Goal: Task Accomplishment & Management: Complete application form

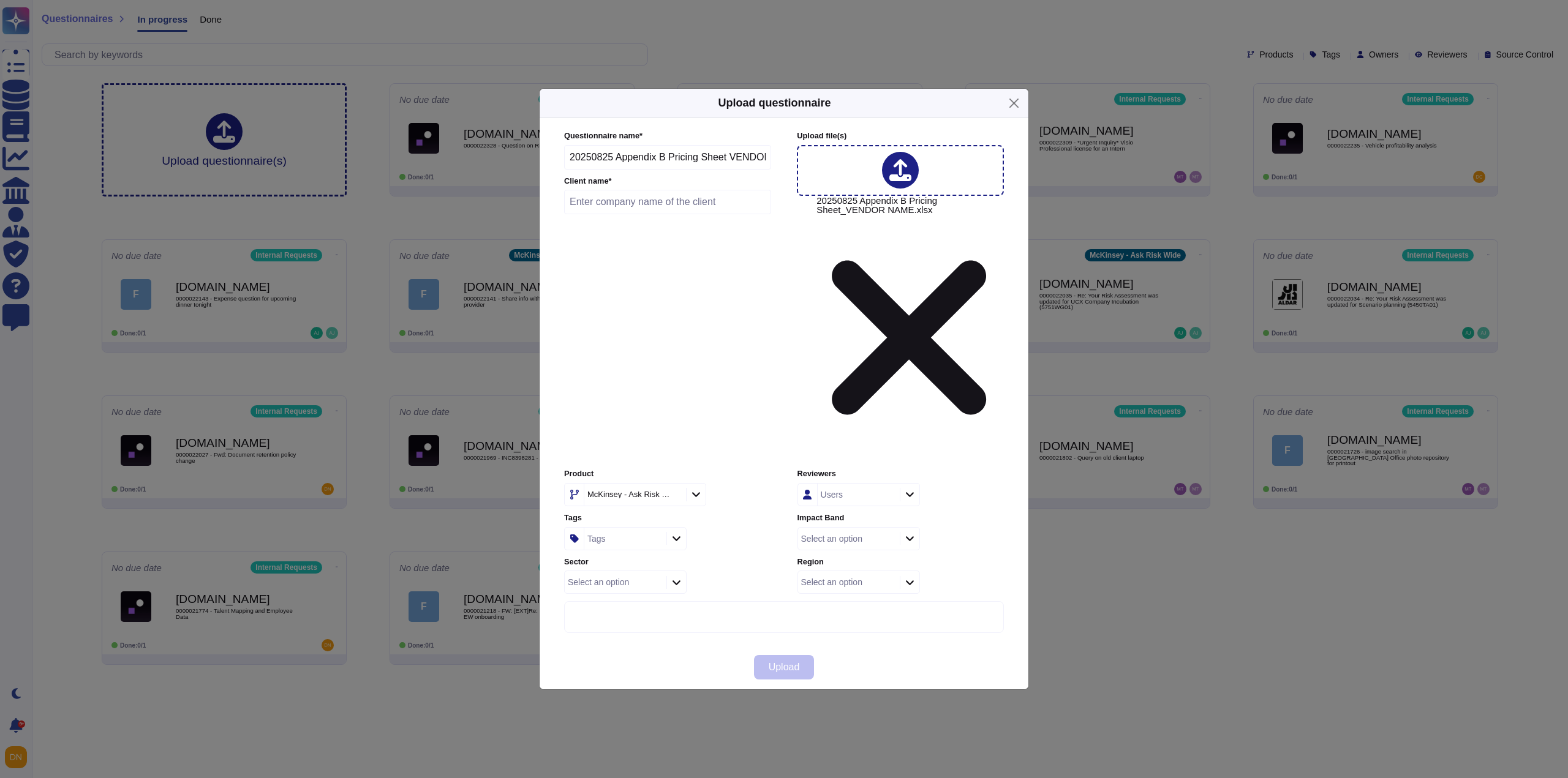
click at [688, 215] on input "text" at bounding box center [668, 202] width 207 height 25
type input "UBS"
click at [660, 490] on div "McKinsey - Ask Risk Wide" at bounding box center [629, 494] width 84 height 8
click at [651, 437] on span "External Requests" at bounding box center [618, 442] width 75 height 11
click at [647, 528] on div "Tags" at bounding box center [623, 539] width 79 height 22
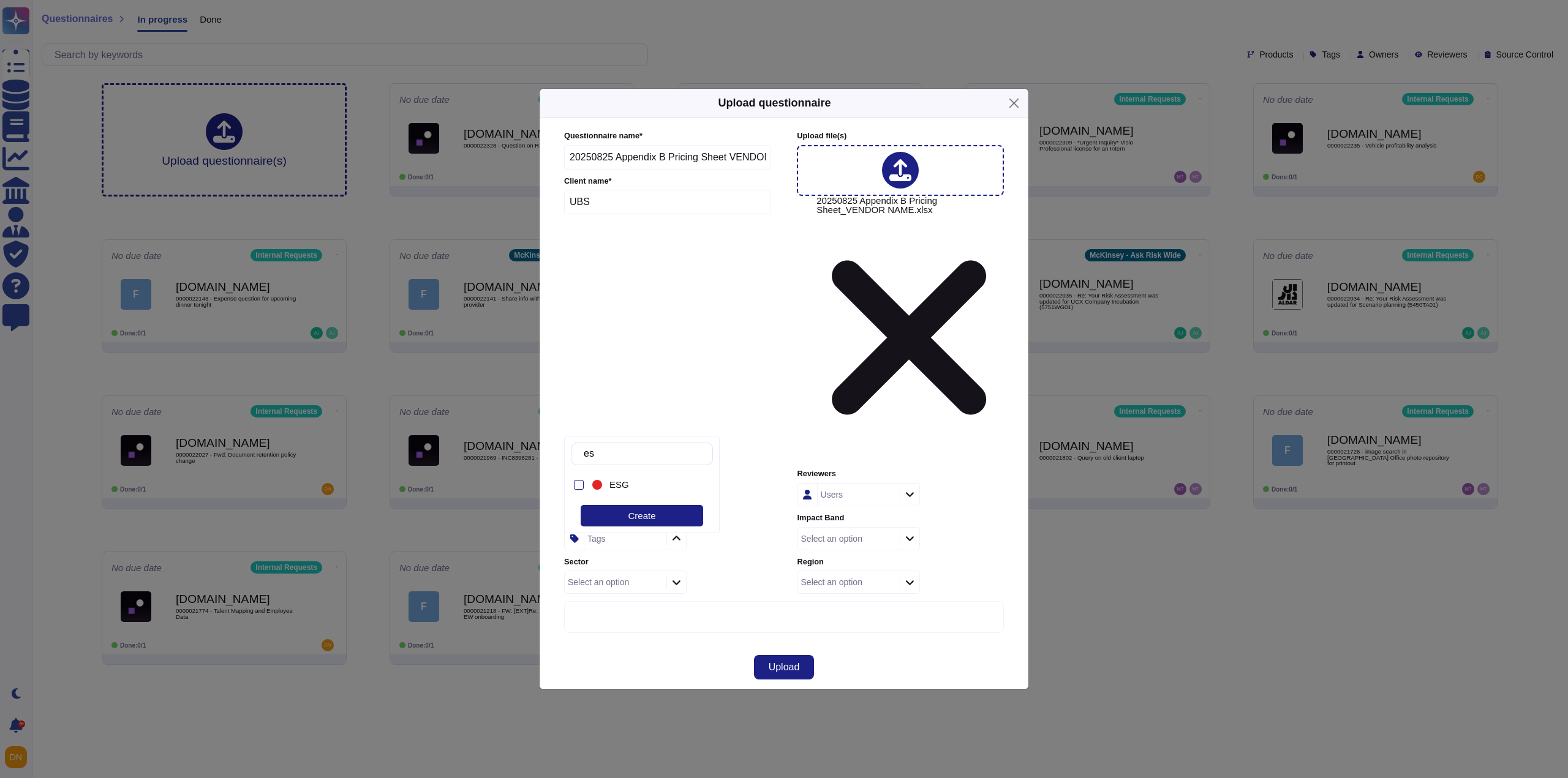
type input "esg"
click at [641, 488] on div "ESG" at bounding box center [652, 485] width 86 height 11
click at [766, 655] on button "Upload" at bounding box center [784, 668] width 61 height 25
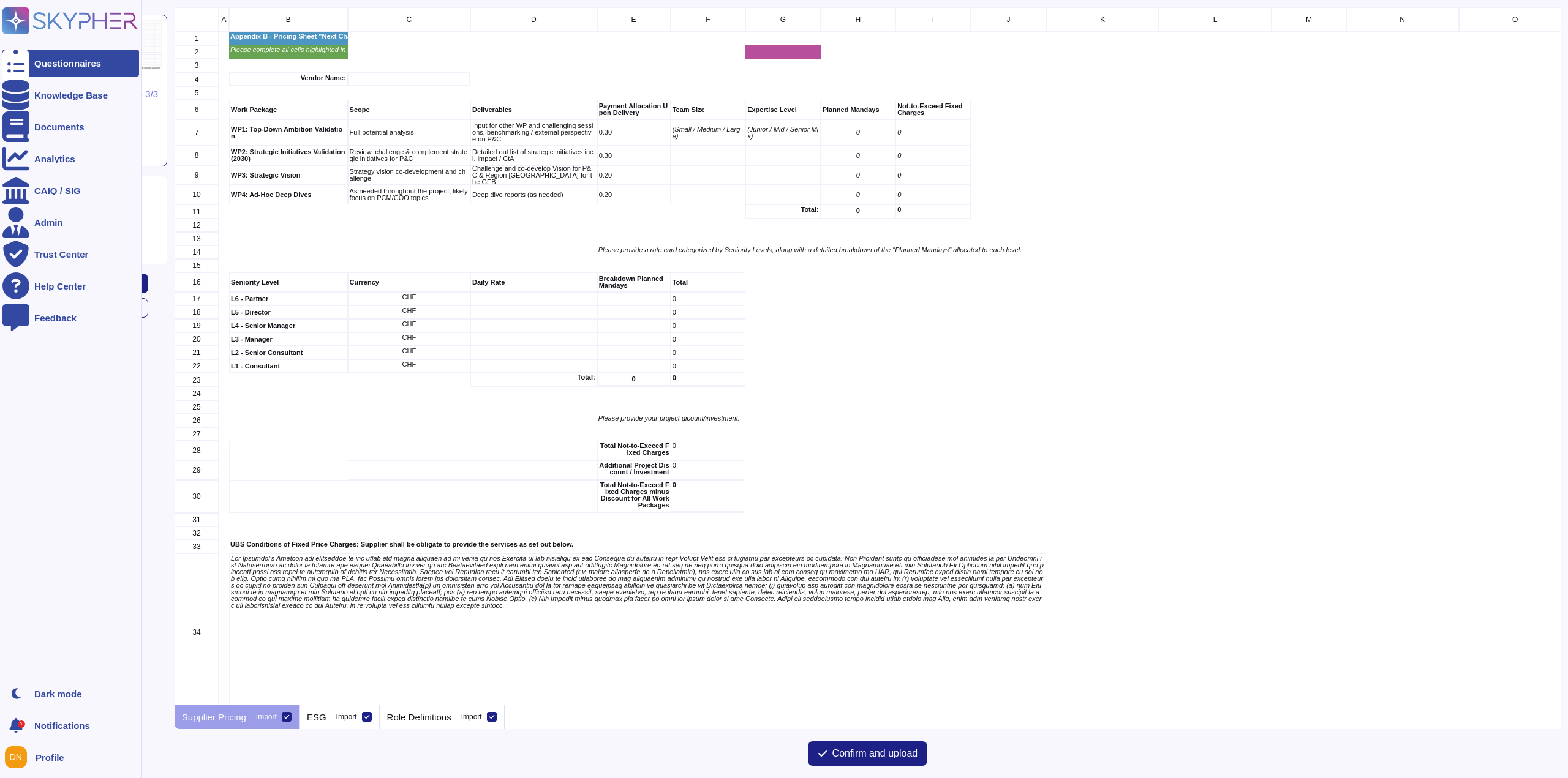
scroll to position [689, 1377]
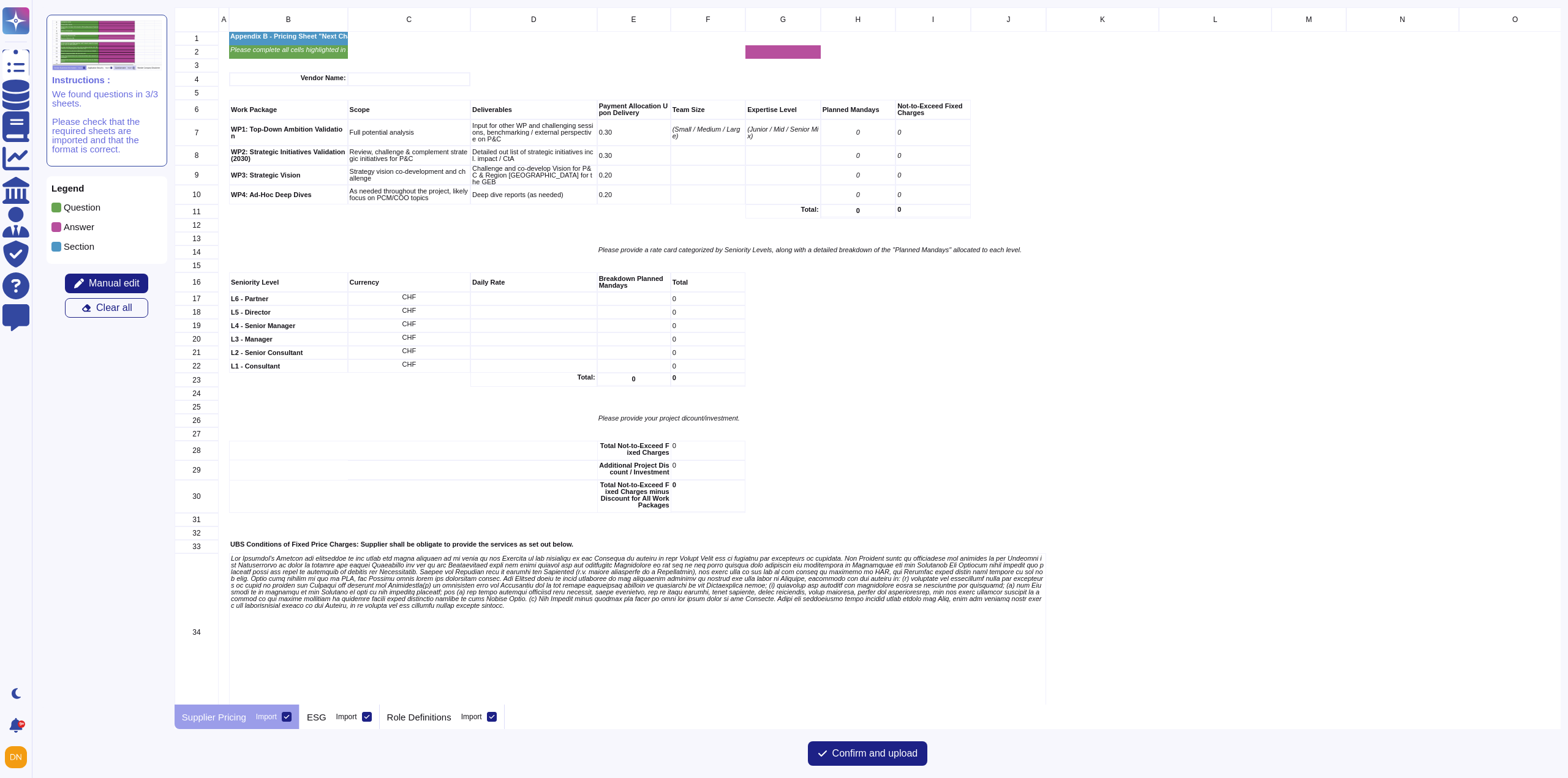
click at [289, 713] on div at bounding box center [287, 717] width 10 height 9
click at [0, 0] on input "Import" at bounding box center [0, 0] width 0 height 0
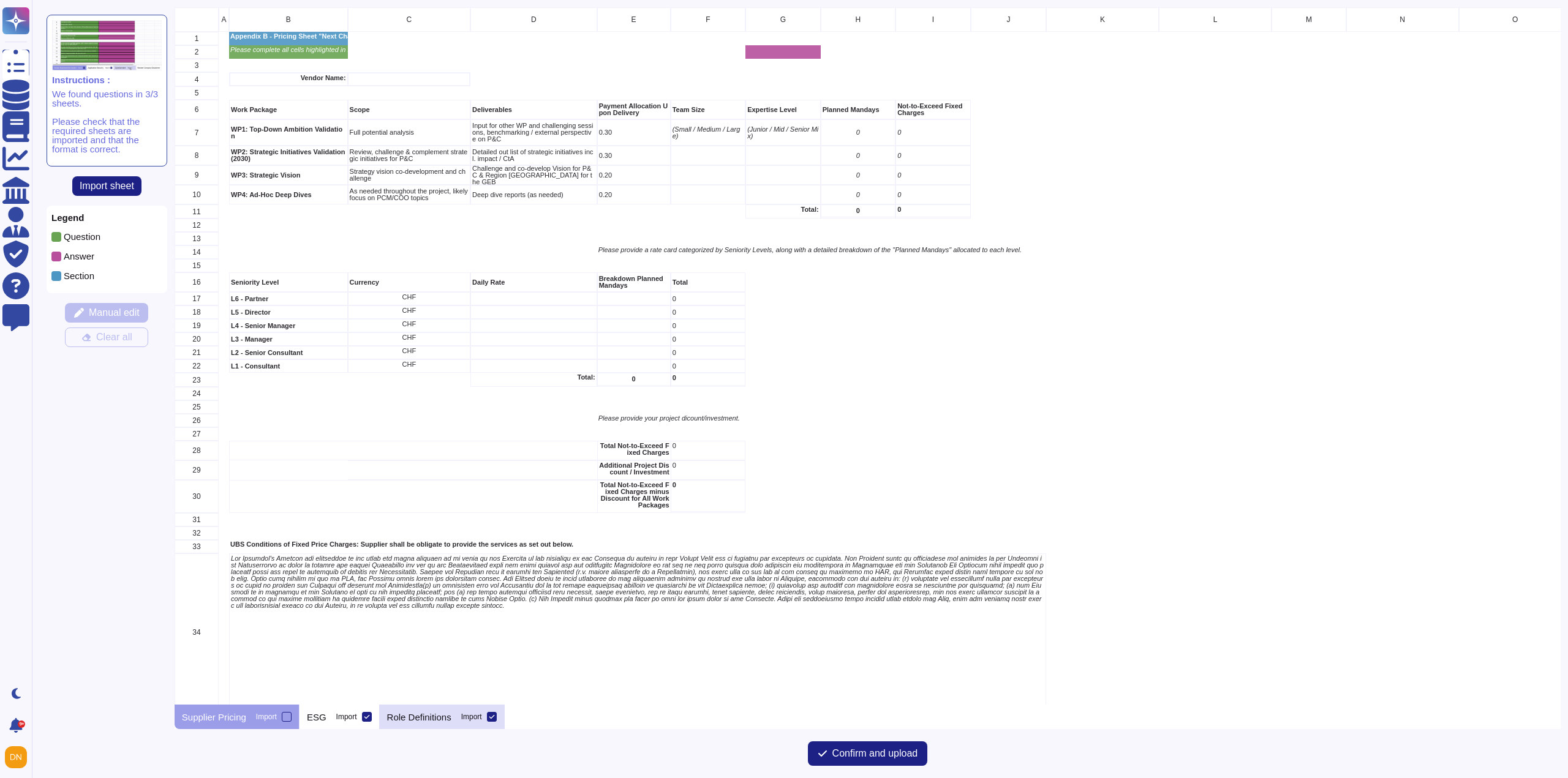
click at [488, 719] on icon at bounding box center [491, 717] width 6 height 6
click at [0, 0] on input "Import" at bounding box center [0, 0] width 0 height 0
click at [336, 717] on div "Import" at bounding box center [347, 717] width 21 height 8
click at [0, 0] on input "Import" at bounding box center [0, 0] width 0 height 0
click at [359, 719] on label "Import" at bounding box center [354, 717] width 35 height 9
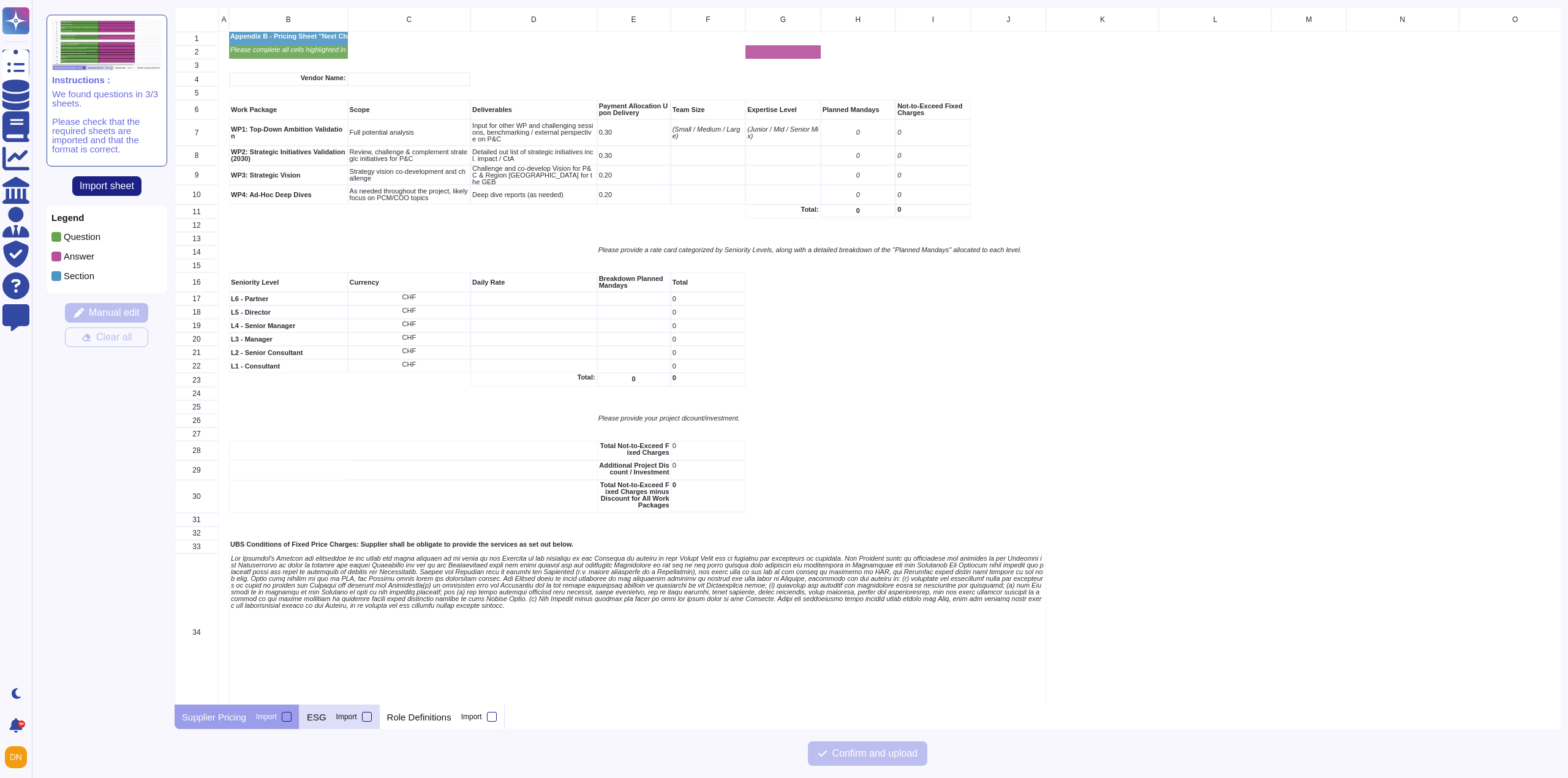
click at [0, 0] on input "Import" at bounding box center [0, 0] width 0 height 0
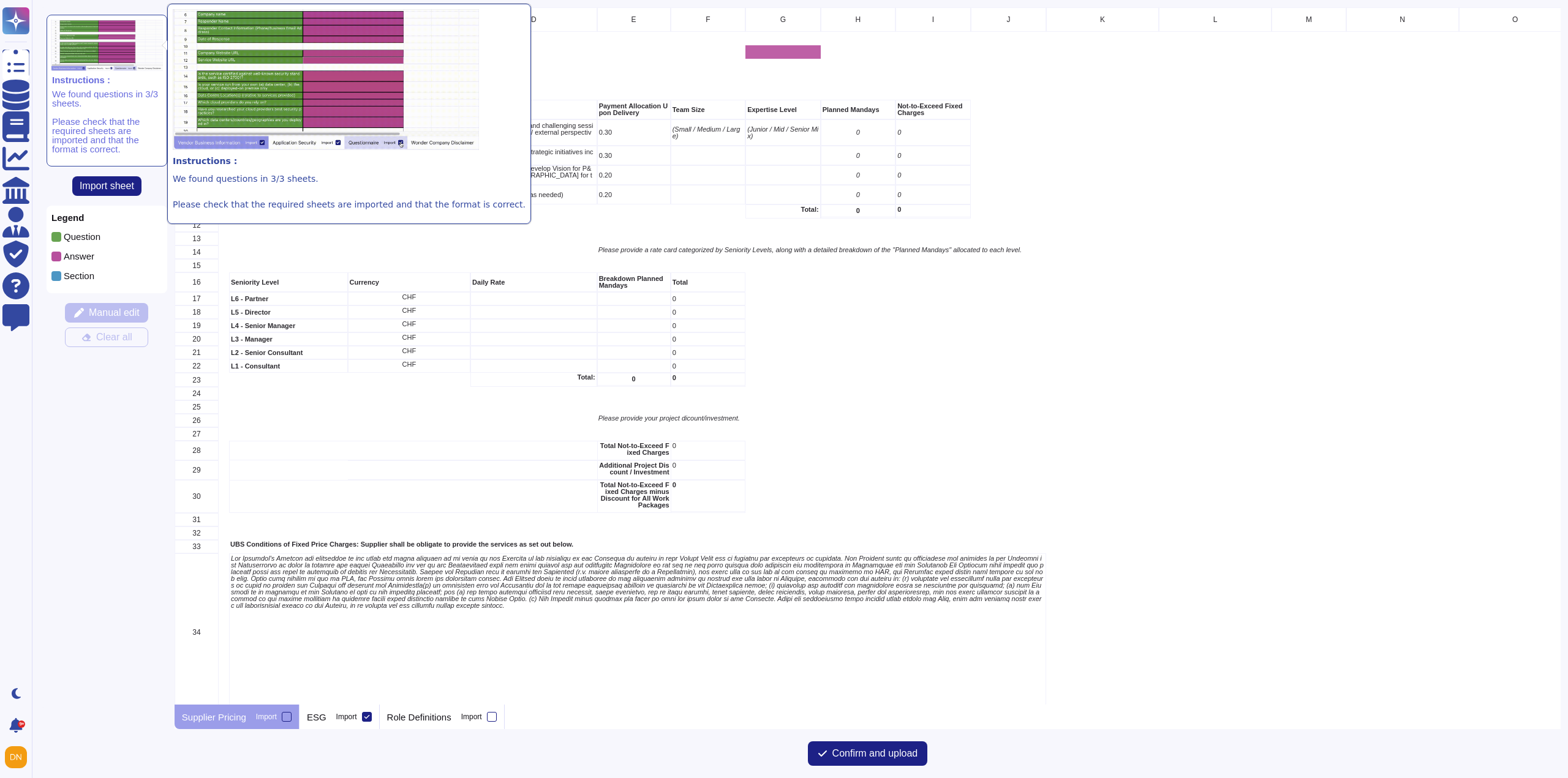
click at [120, 37] on img at bounding box center [106, 46] width 111 height 51
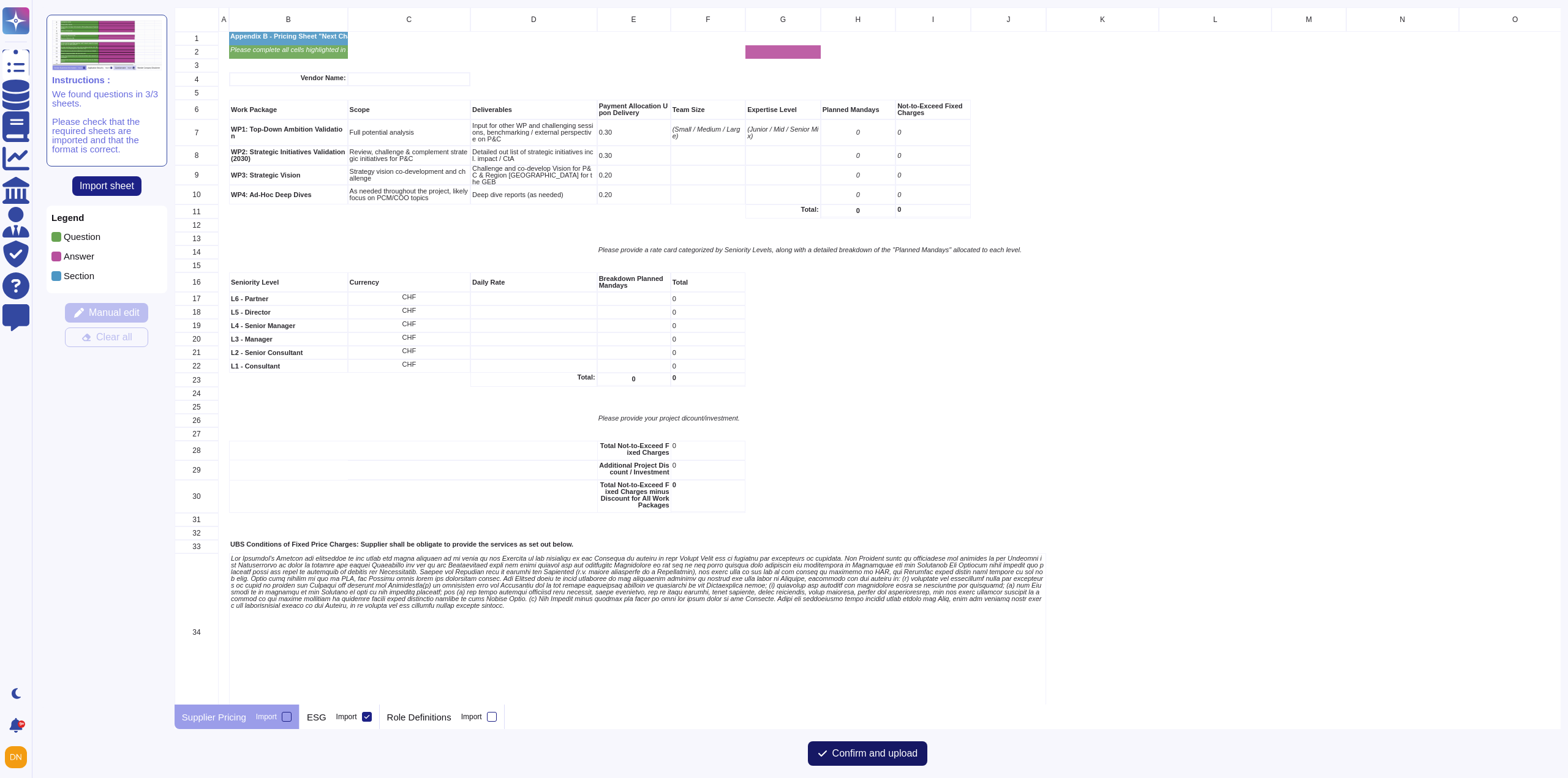
click at [852, 747] on button "Confirm and upload" at bounding box center [868, 754] width 120 height 25
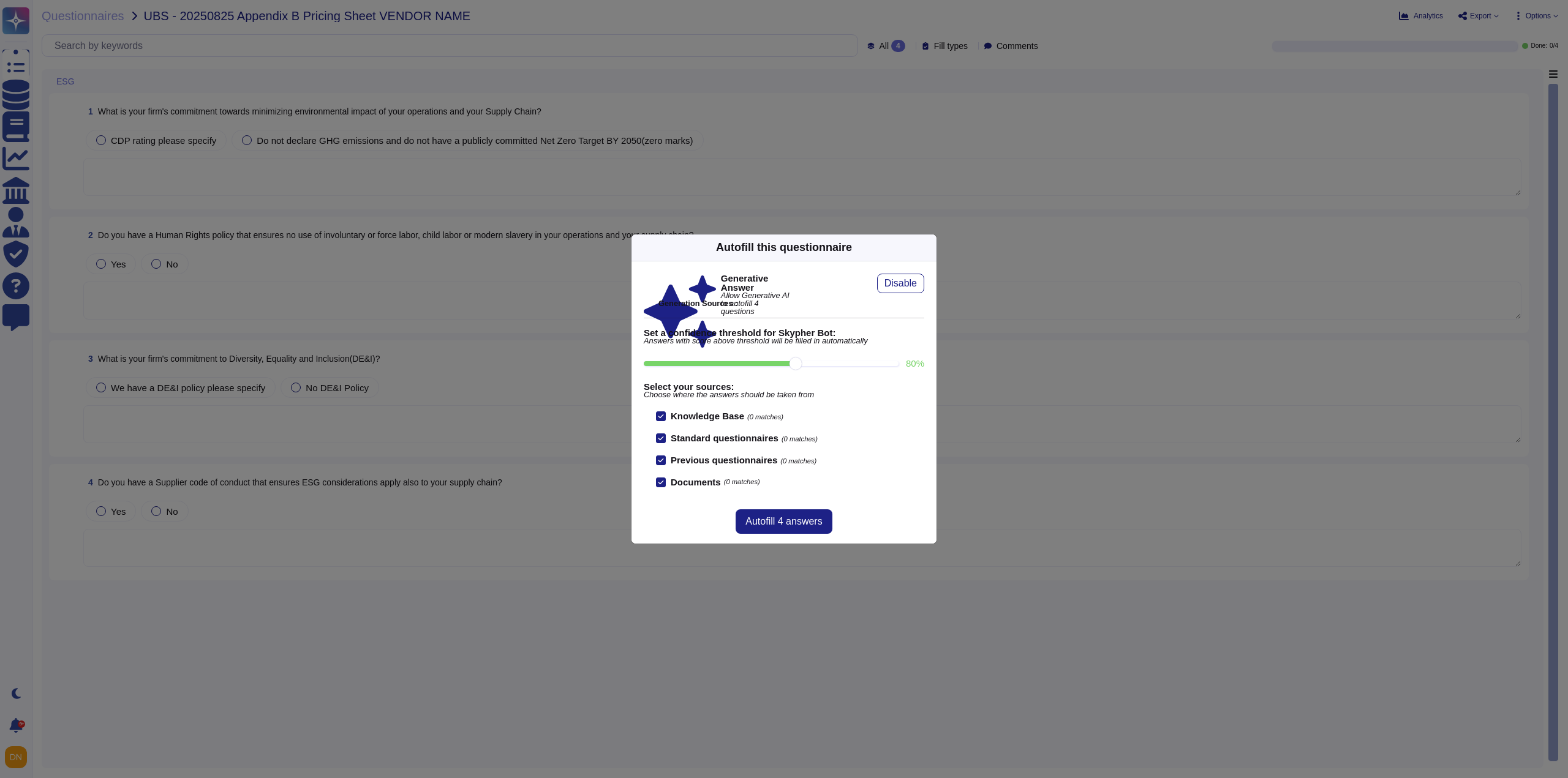
click at [948, 306] on icon at bounding box center [1046, 404] width 196 height 196
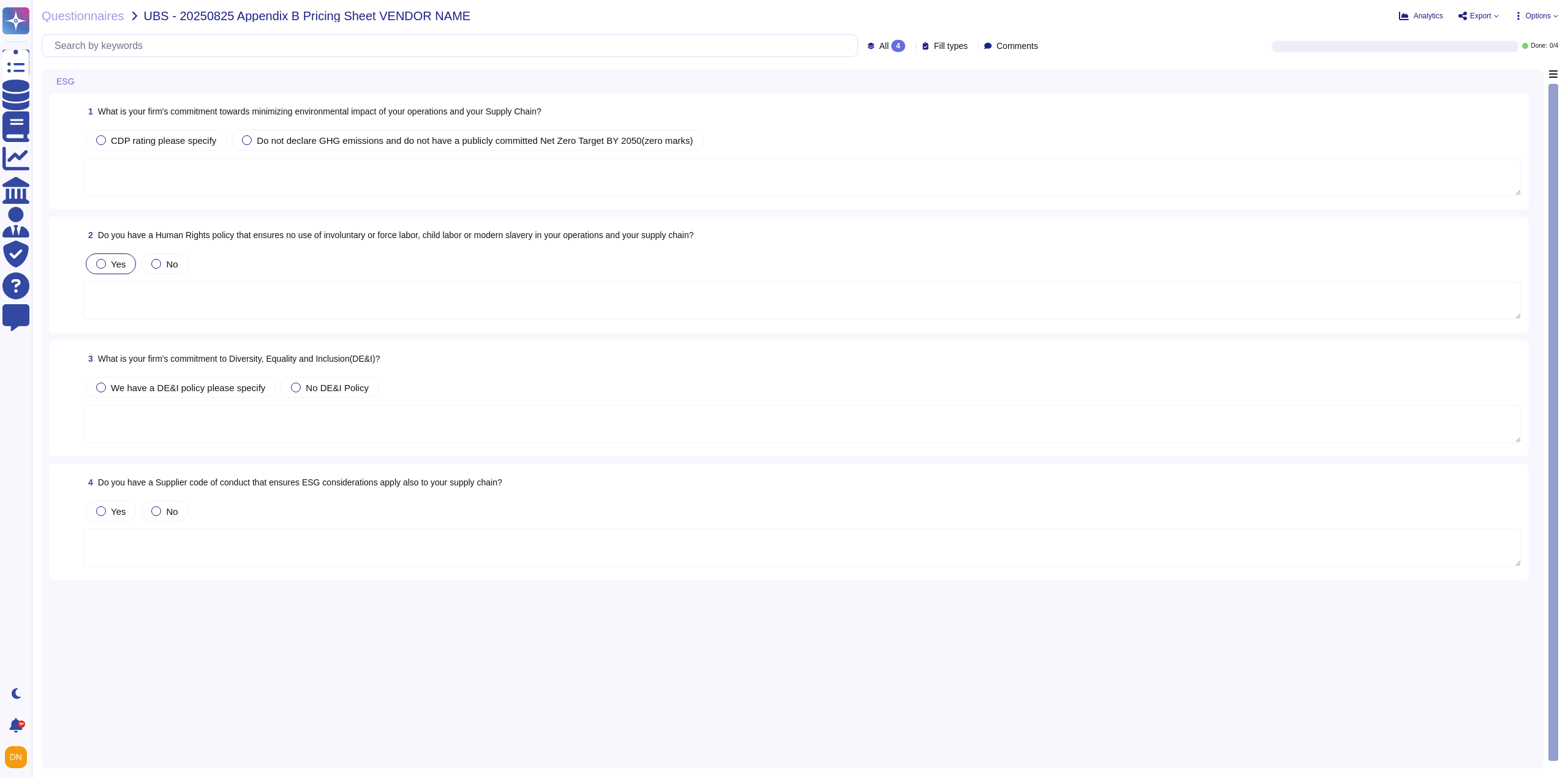
click at [99, 266] on div at bounding box center [101, 264] width 10 height 9
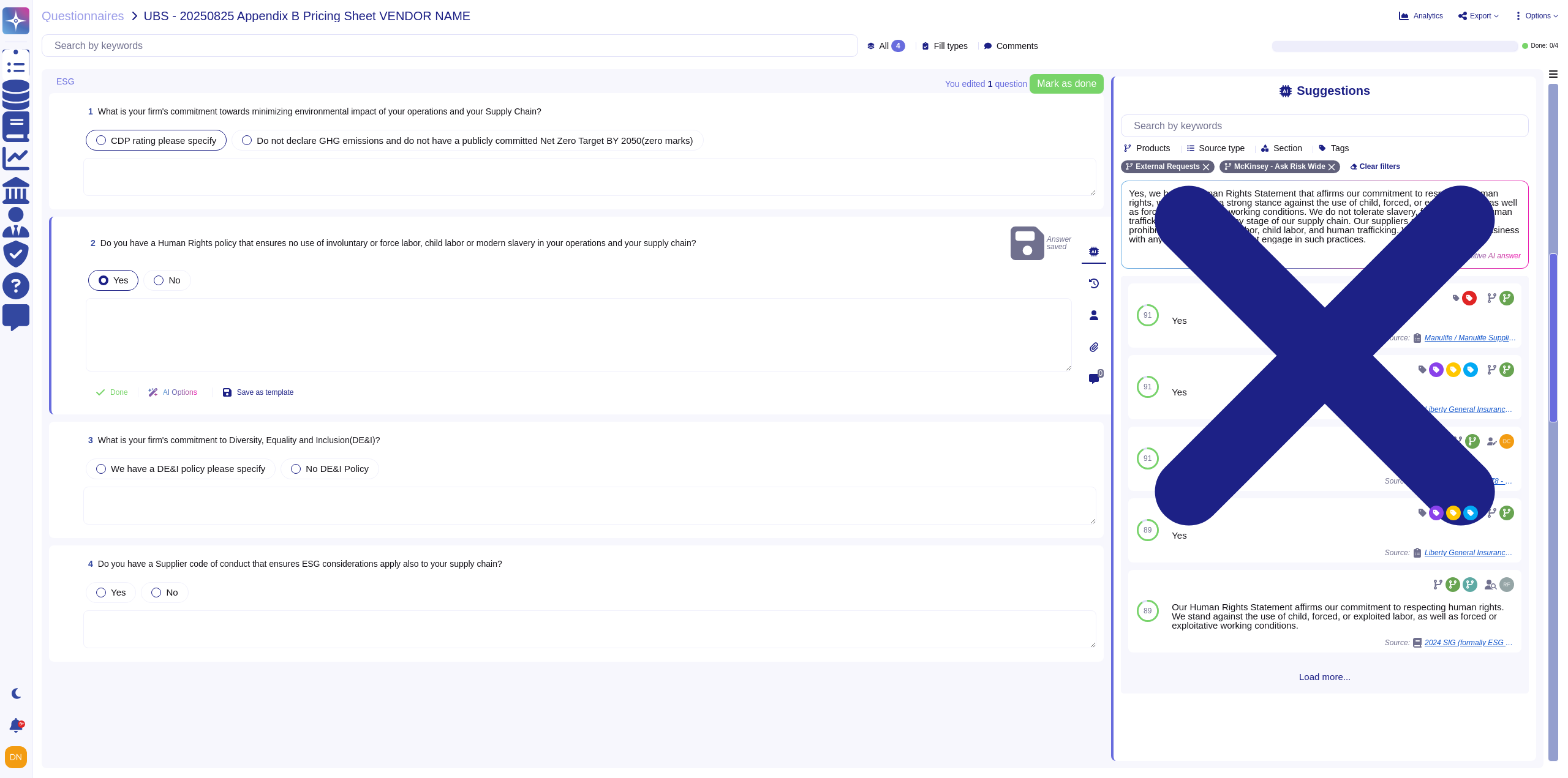
click at [101, 142] on div at bounding box center [101, 140] width 10 height 9
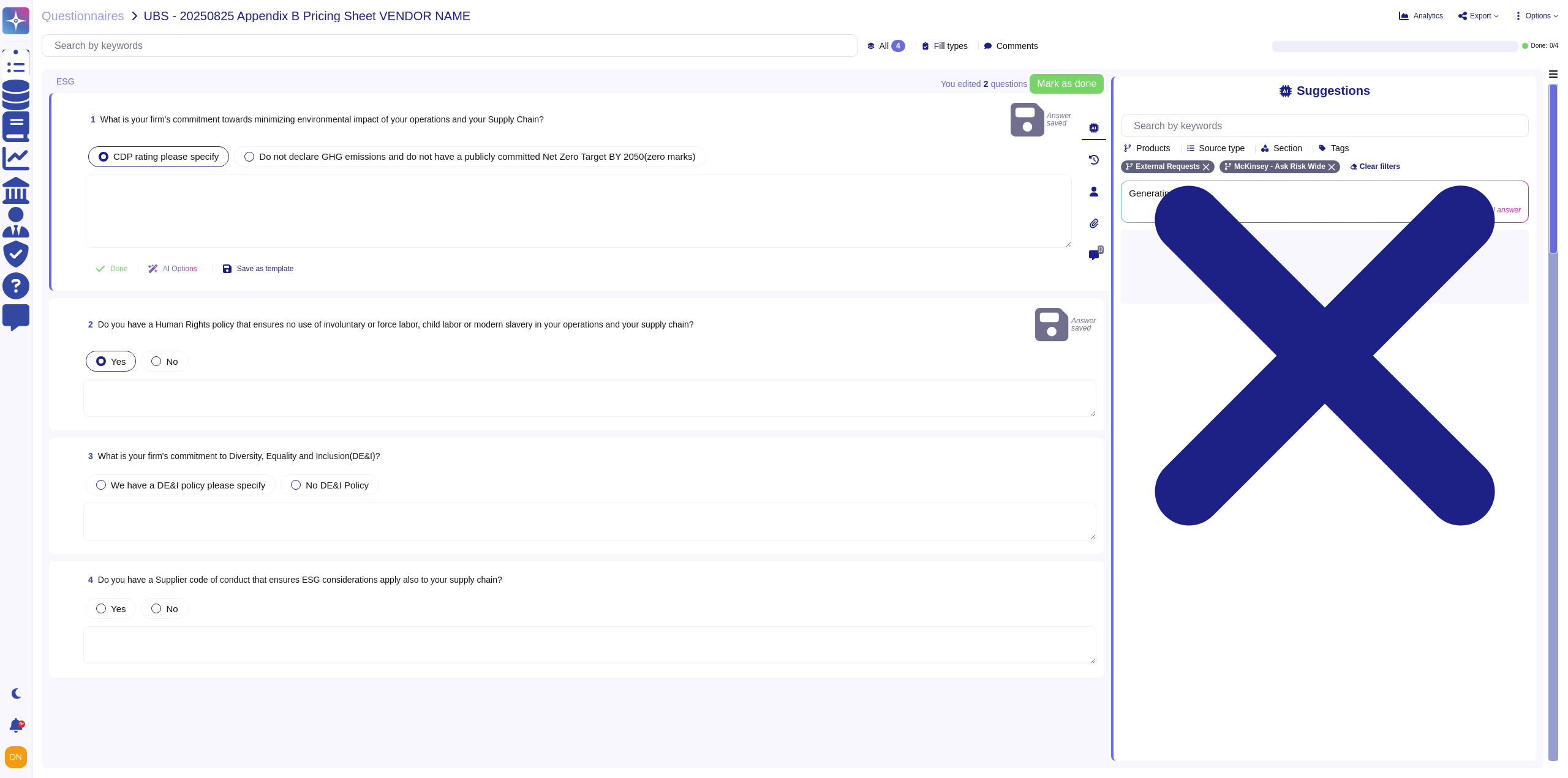
click at [137, 179] on textarea at bounding box center [579, 211] width 986 height 73
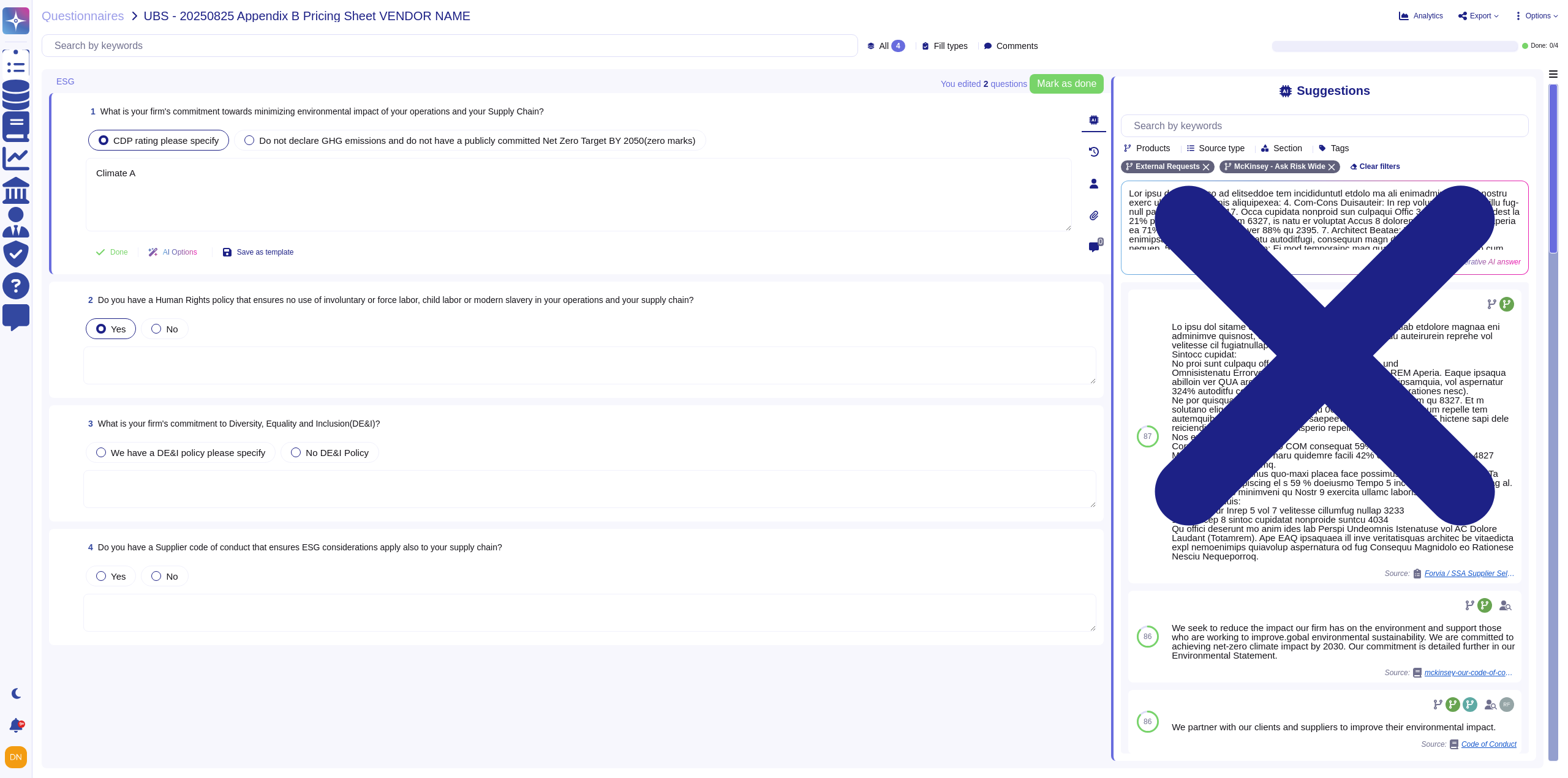
type textarea "Climate A"
click at [176, 450] on span "We have a DE&I policy please specify" at bounding box center [188, 452] width 154 height 10
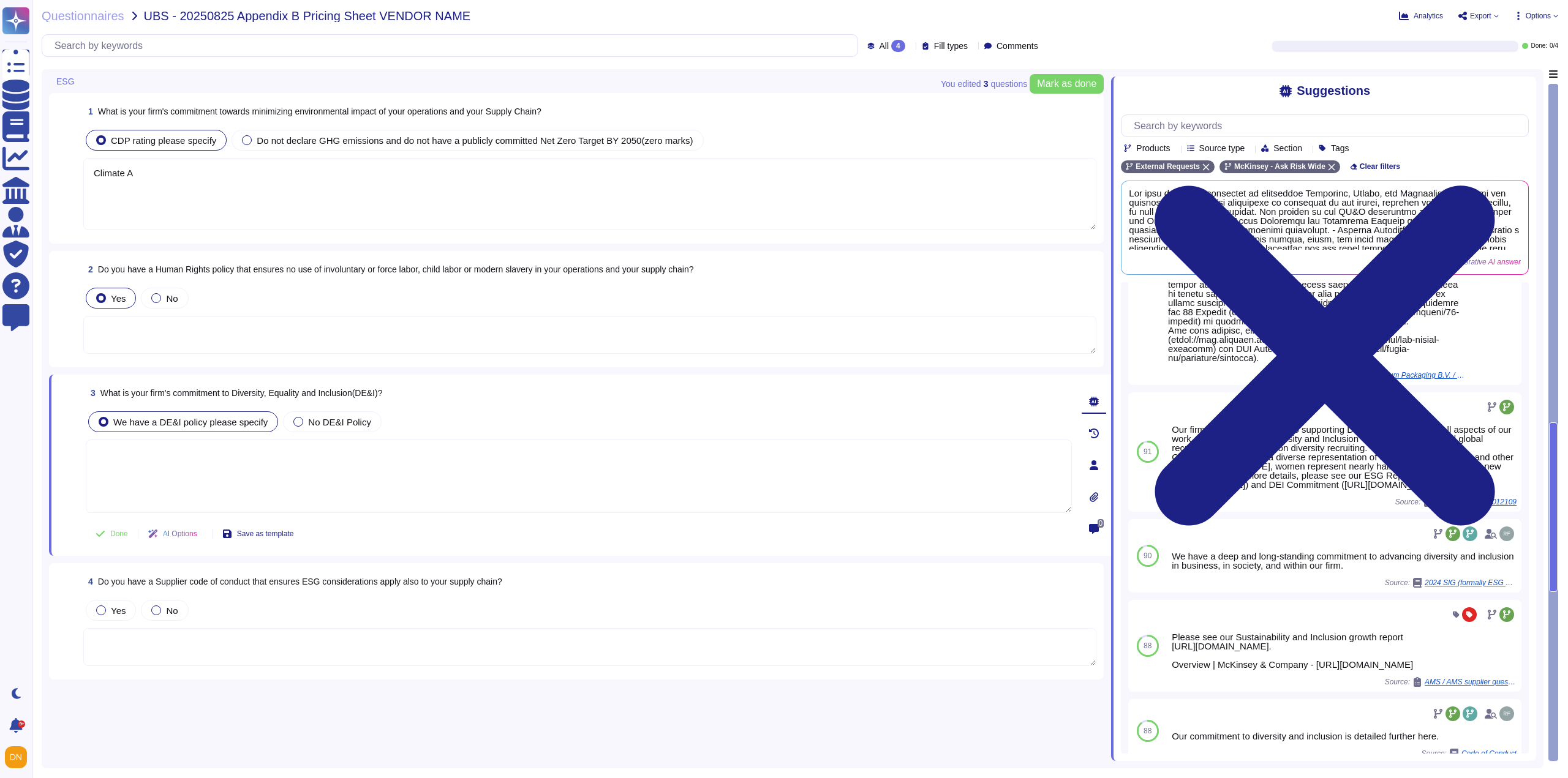
scroll to position [428, 0]
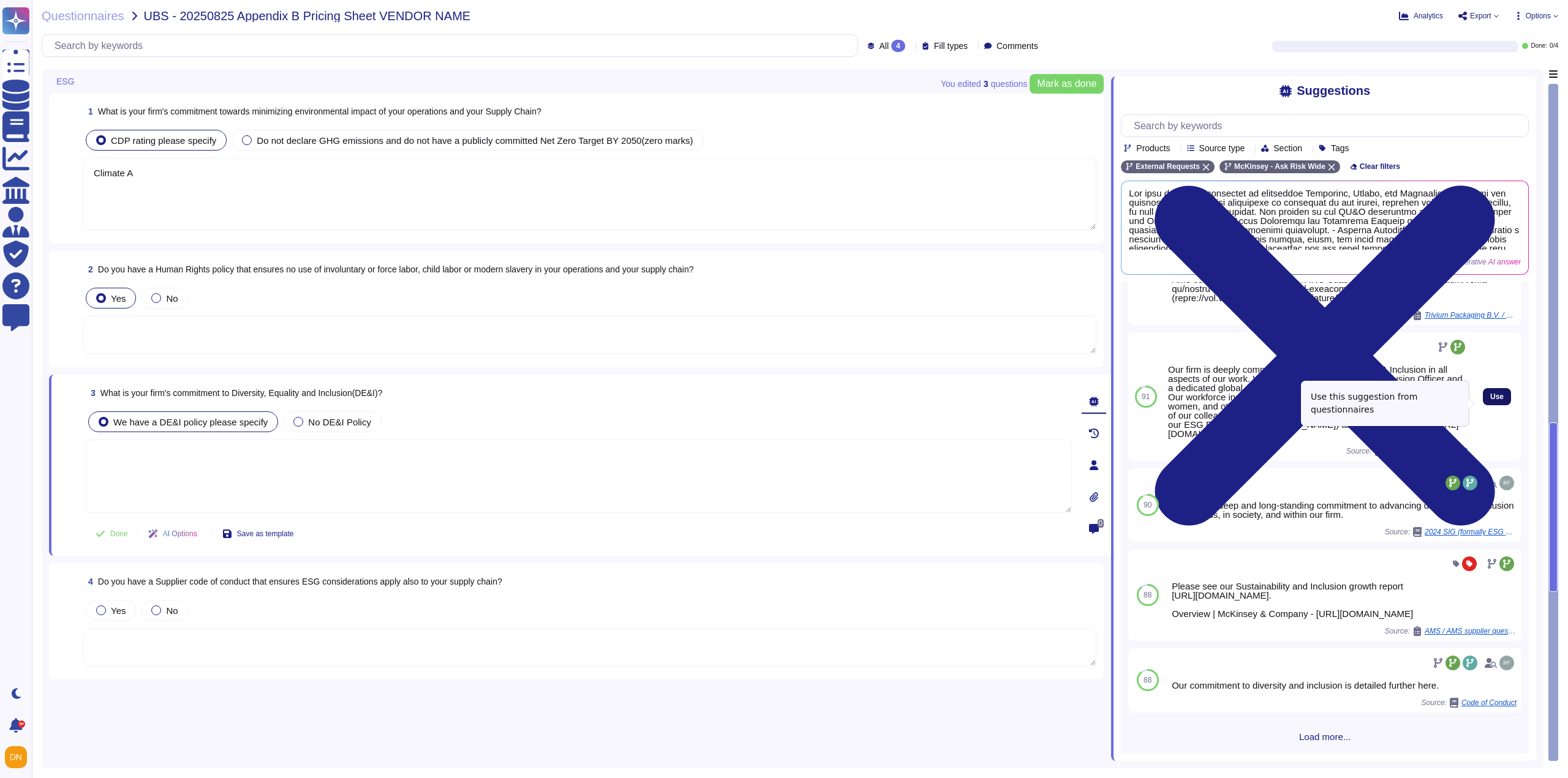
click at [1490, 401] on span "Use" at bounding box center [1497, 397] width 13 height 8
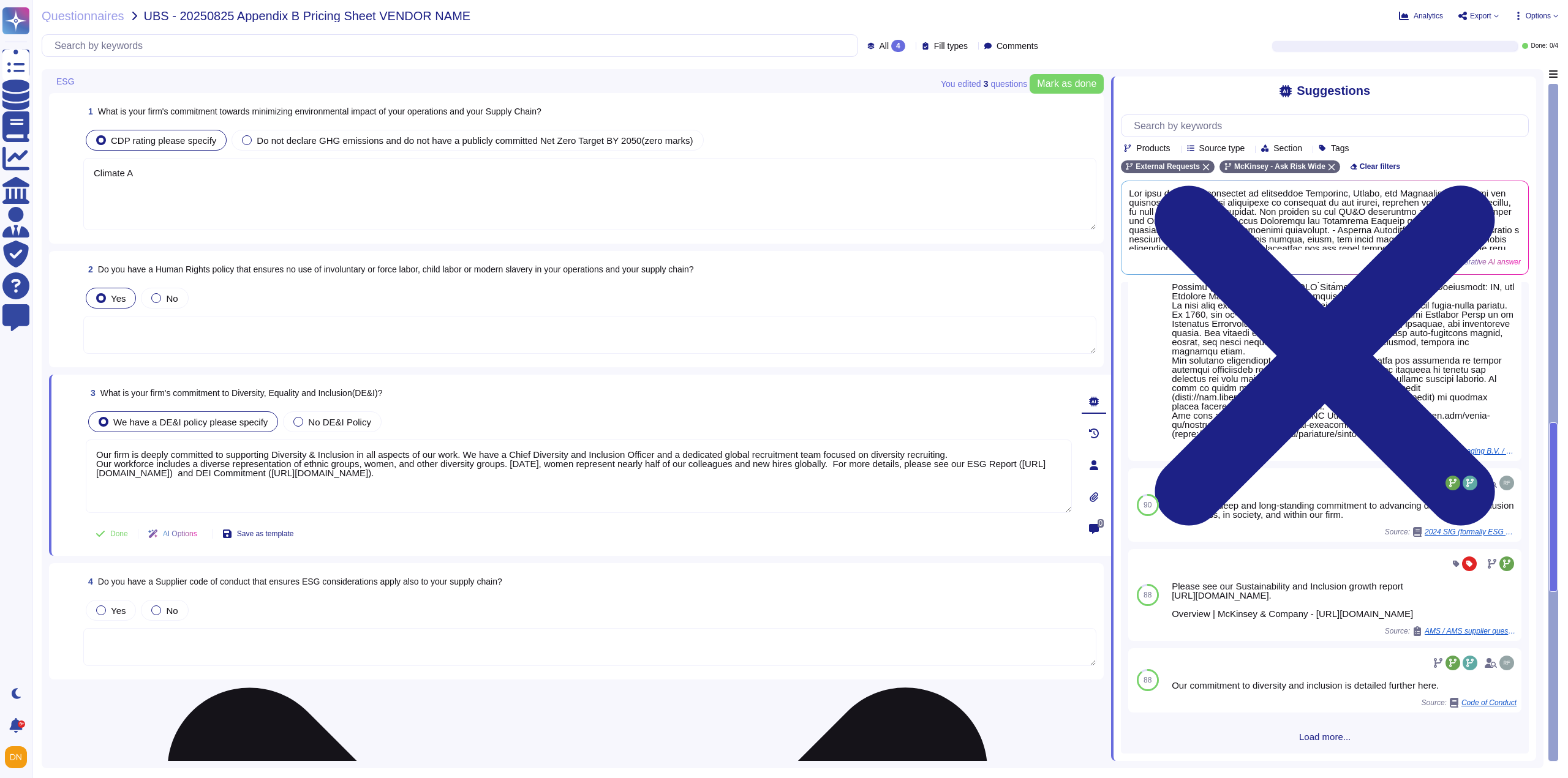
click at [966, 466] on textarea "Our firm is deeply committed to supporting Diversity & Inclusion in all aspects…" at bounding box center [579, 476] width 986 height 73
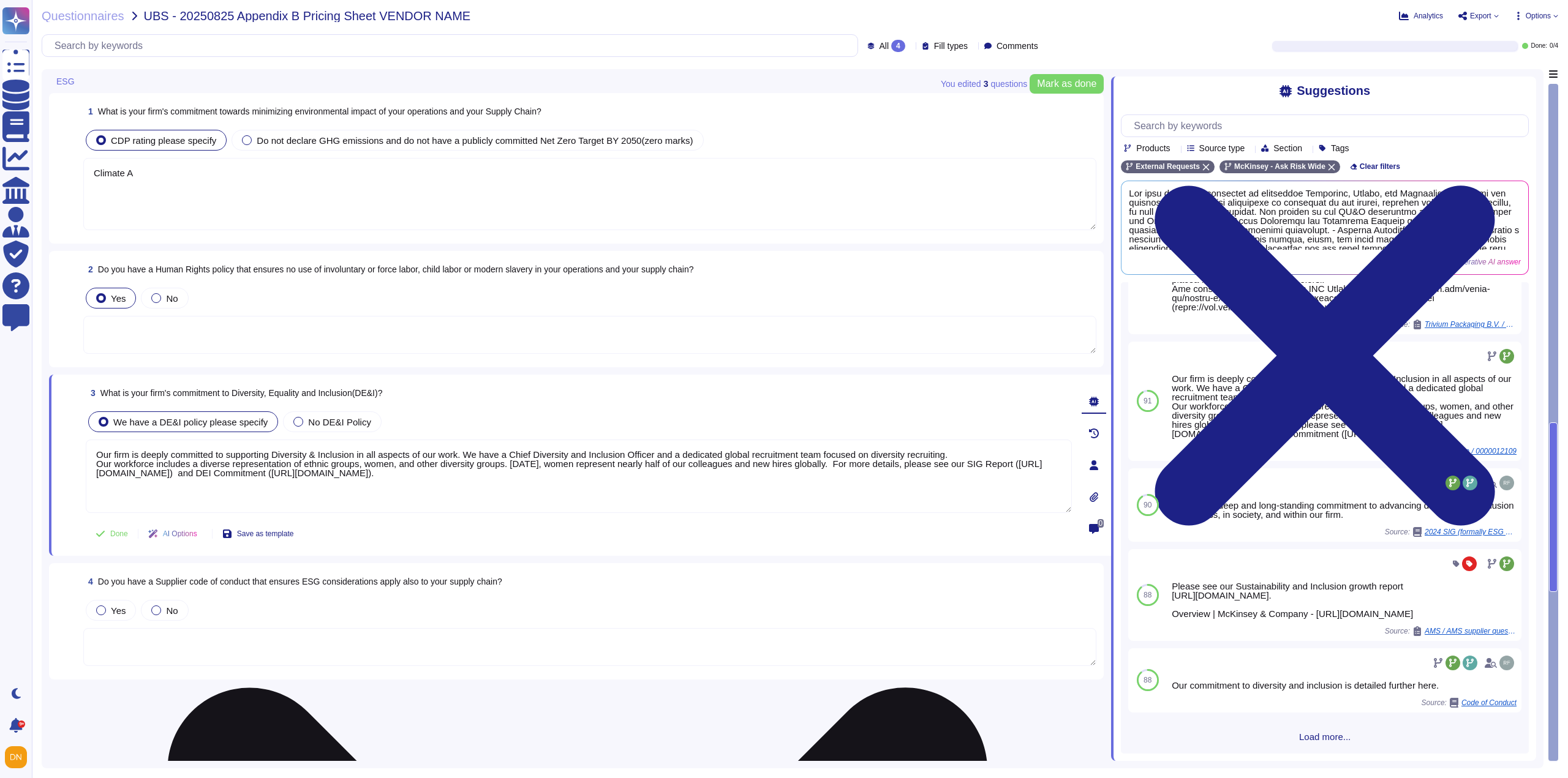
drag, startPoint x: 101, startPoint y: 471, endPoint x: 415, endPoint y: 475, distance: 314.0
click at [415, 475] on textarea "Our firm is deeply committed to supporting Diversity & Inclusion in all aspects…" at bounding box center [579, 476] width 986 height 73
paste textarea "sustainable-inclusive-growth-report"
drag, startPoint x: 580, startPoint y: 475, endPoint x: 804, endPoint y: 472, distance: 224.0
click at [804, 472] on textarea "Our firm is deeply committed to supporting Diversity & Inclusion in all aspects…" at bounding box center [579, 476] width 986 height 73
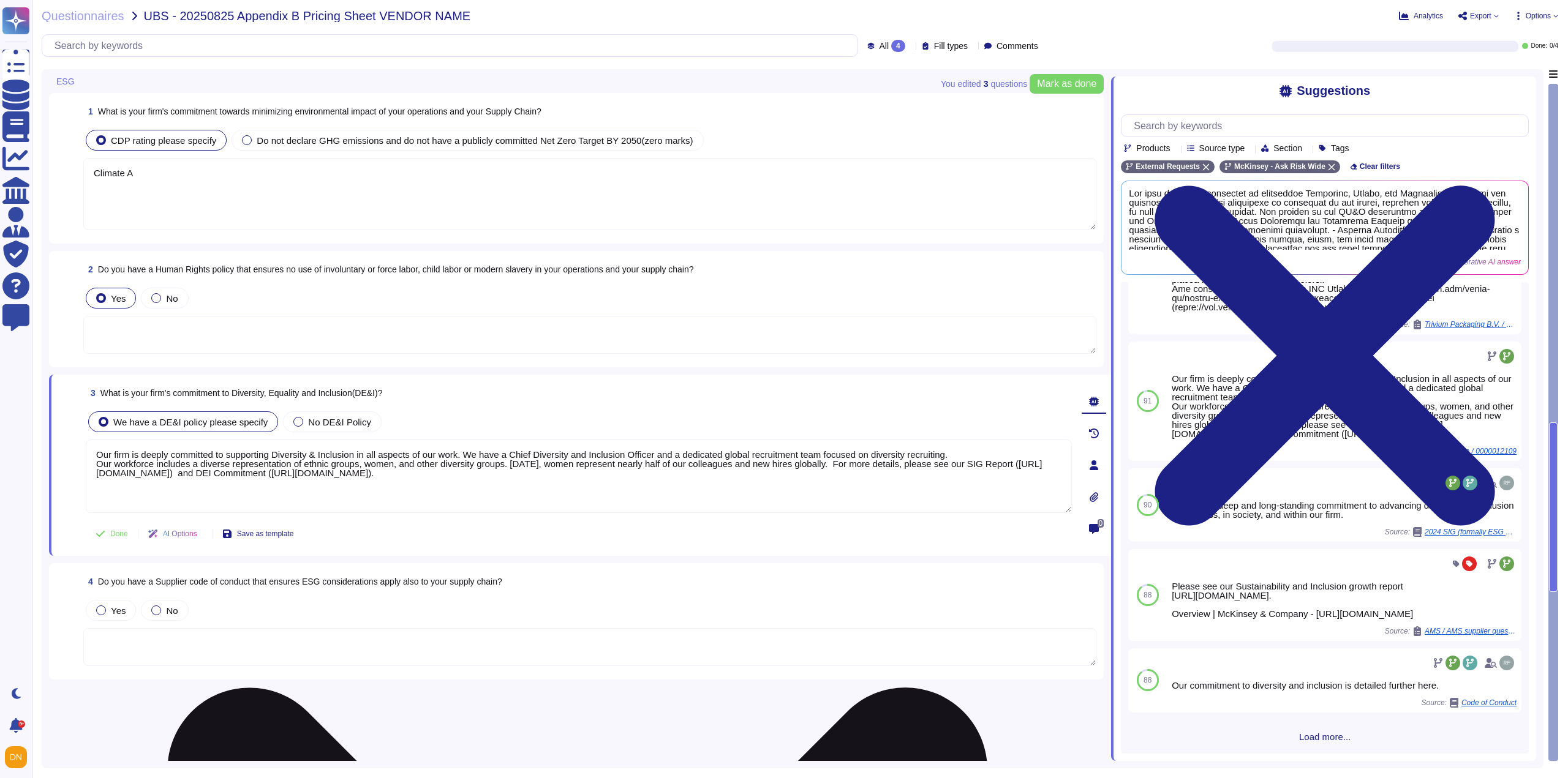
click at [636, 493] on textarea "Our firm is deeply committed to supporting Diversity & Inclusion in all aspects…" at bounding box center [579, 476] width 986 height 73
click at [837, 480] on textarea "Our firm is deeply committed to supporting Diversity & Inclusion in all aspects…" at bounding box center [579, 476] width 986 height 73
click at [825, 463] on textarea "Our firm is deeply committed to supporting Diversity & Inclusion in all aspects…" at bounding box center [579, 476] width 986 height 73
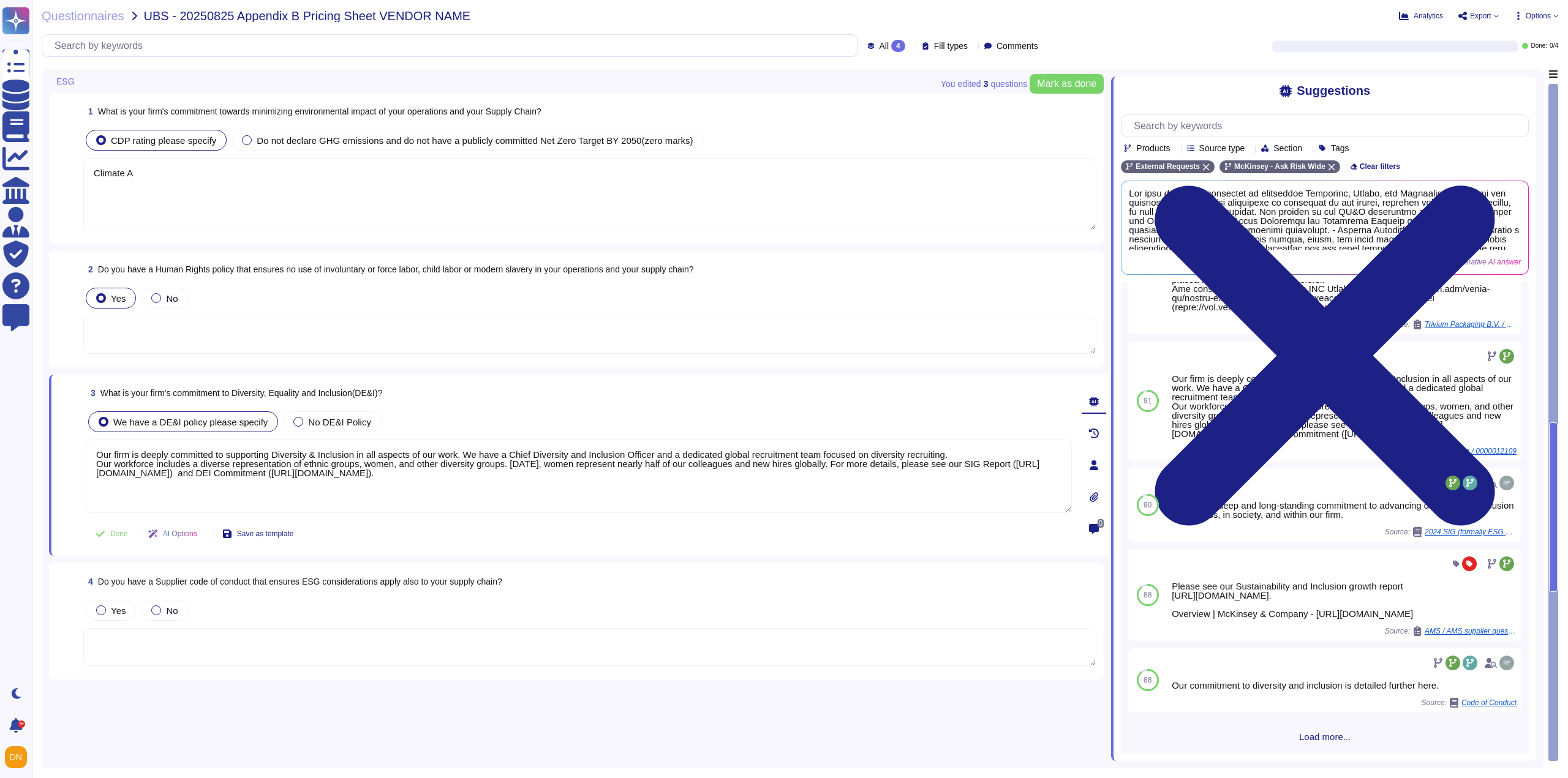
drag, startPoint x: 855, startPoint y: 490, endPoint x: 80, endPoint y: 448, distance: 776.1
click at [80, 448] on div "3 What is your firm's commitment to Diversity, Equality and Inclusion(DE&I)? We…" at bounding box center [565, 465] width 1013 height 166
type textarea "Our firm is deeply committed to supporting Diversity & Inclusion in all aspects…"
click at [105, 536] on button "Done" at bounding box center [111, 534] width 52 height 25
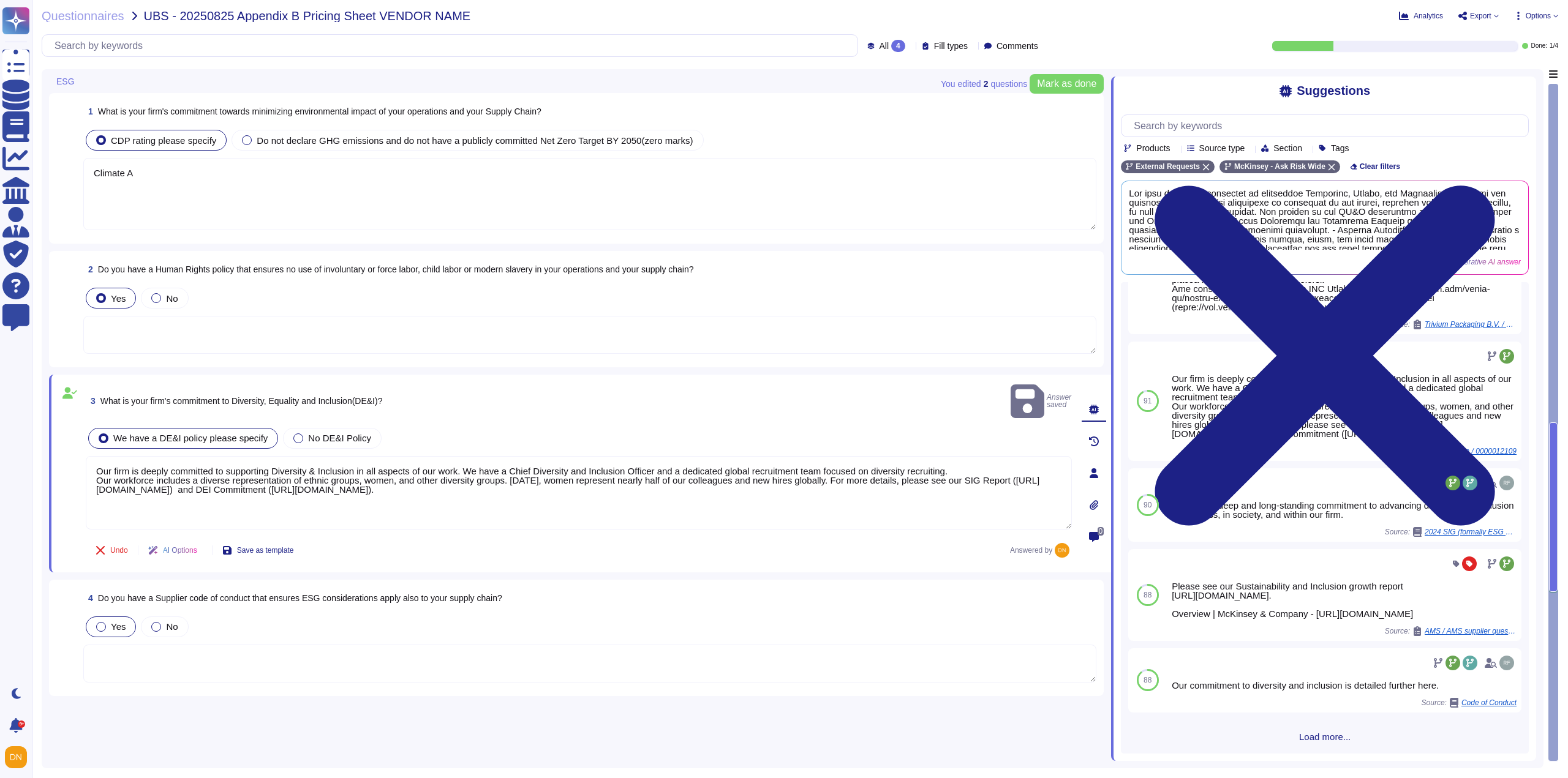
click at [99, 622] on div at bounding box center [101, 627] width 10 height 9
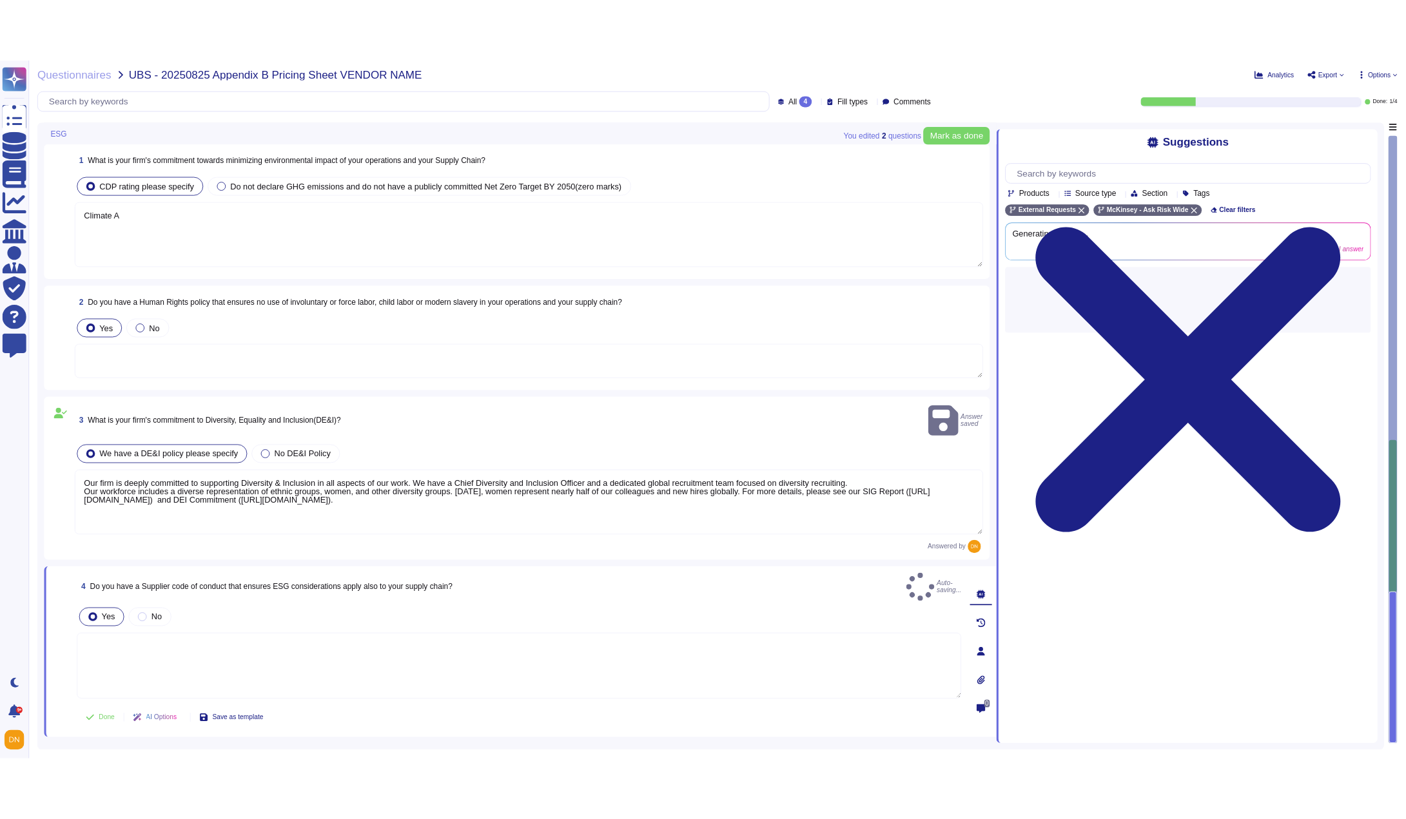
scroll to position [0, 0]
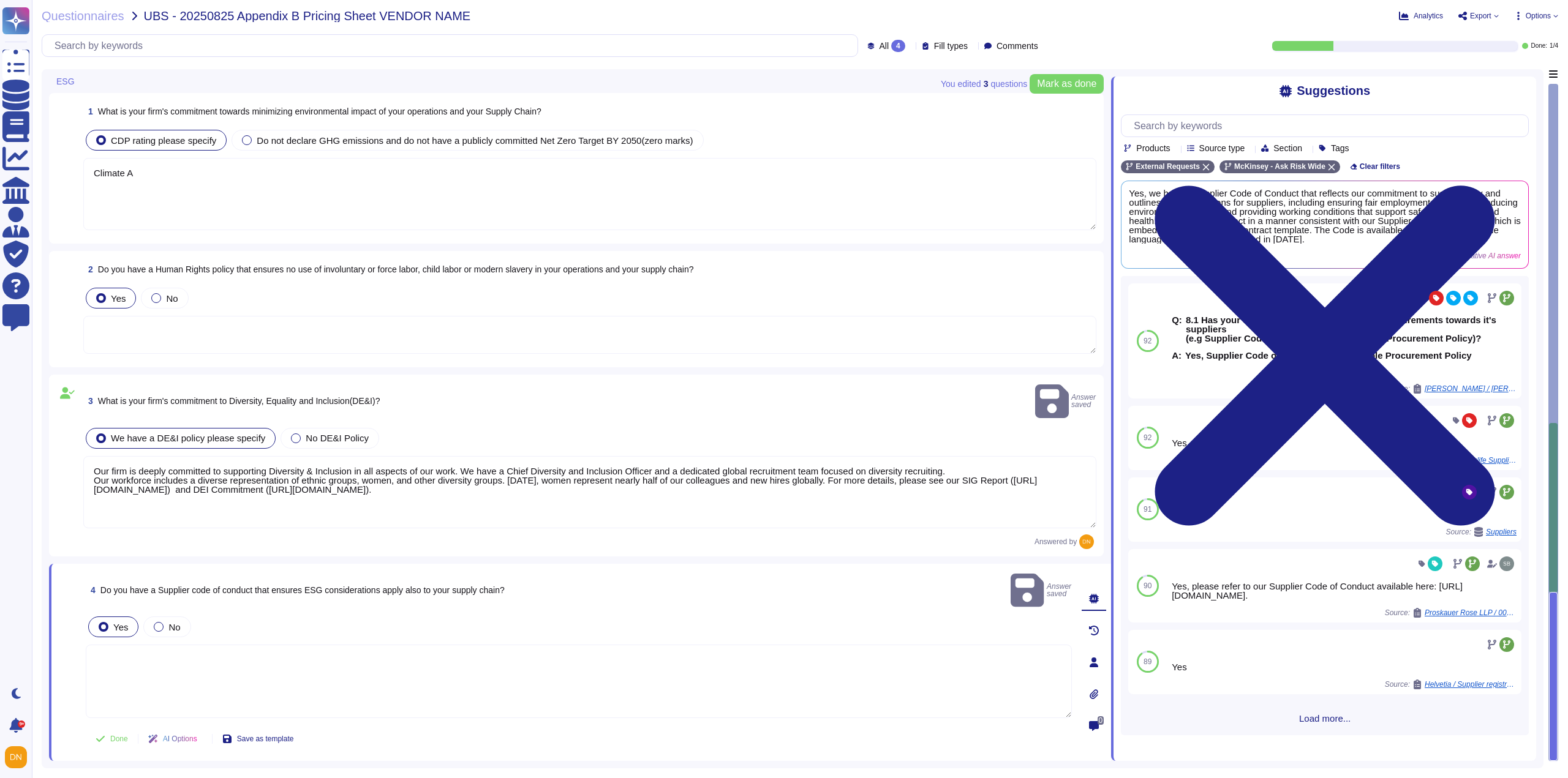
click at [167, 645] on textarea at bounding box center [579, 681] width 986 height 73
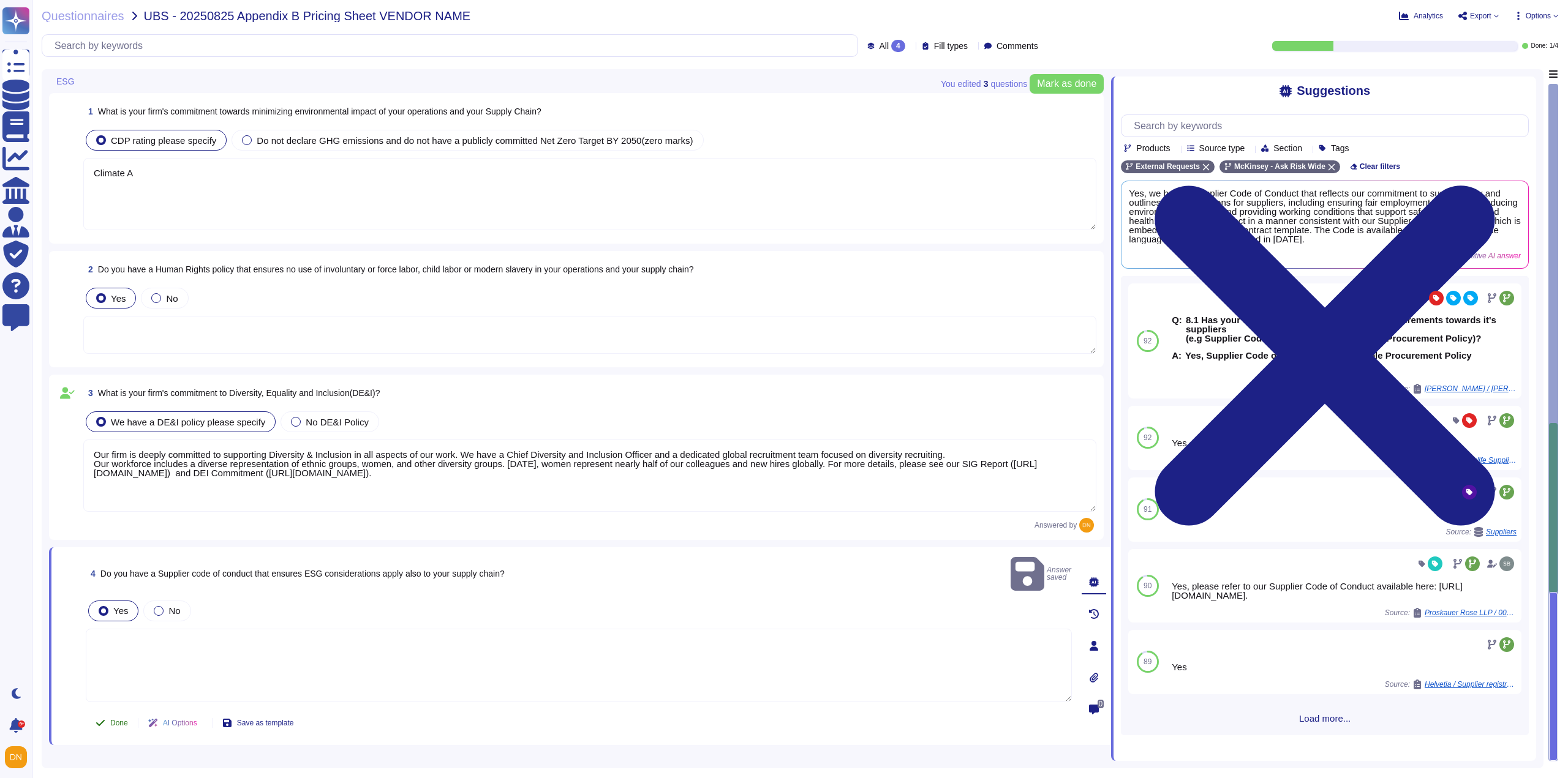
click at [127, 719] on span "Done" at bounding box center [119, 723] width 18 height 8
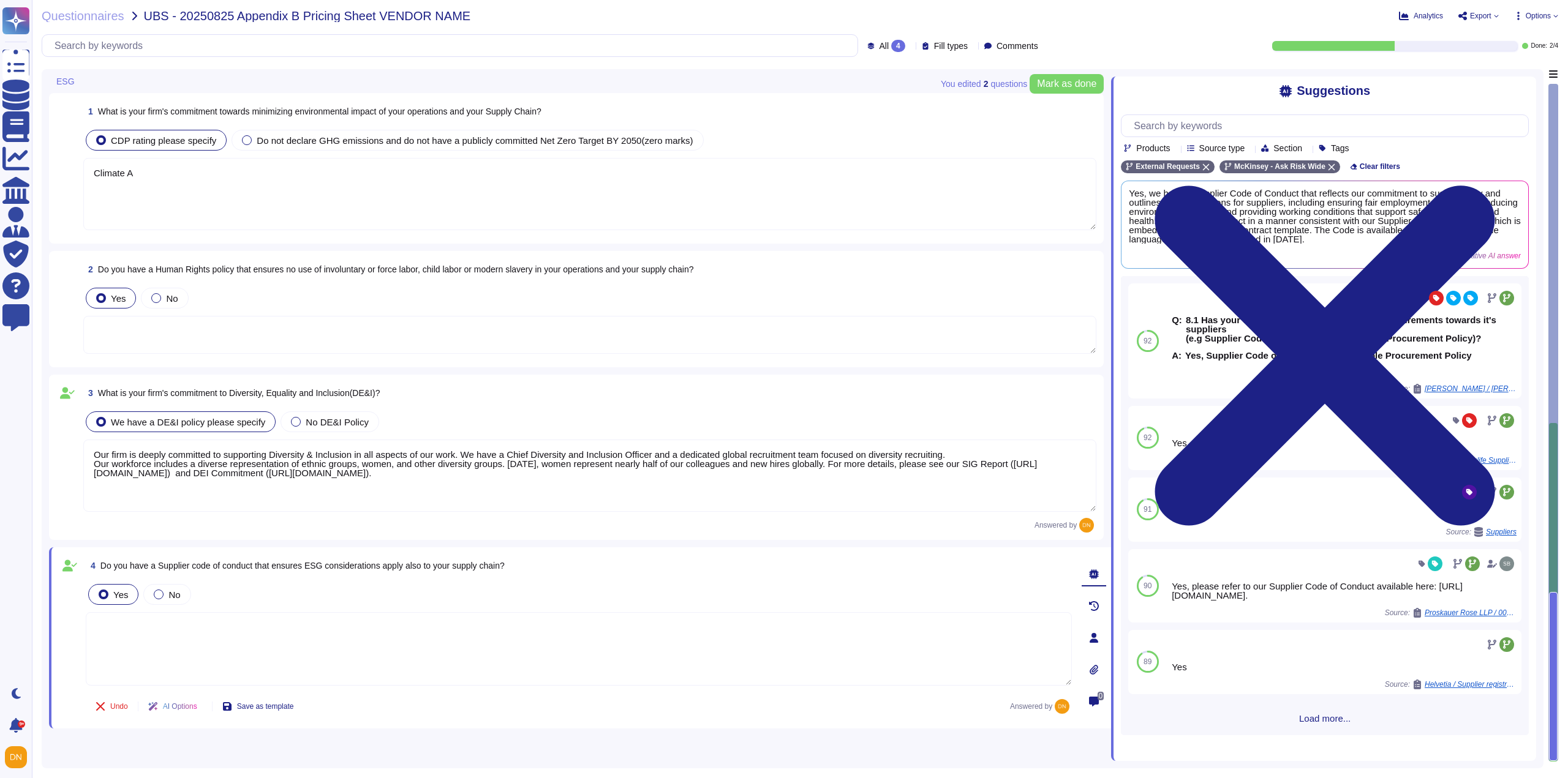
click at [156, 349] on textarea at bounding box center [590, 335] width 1013 height 38
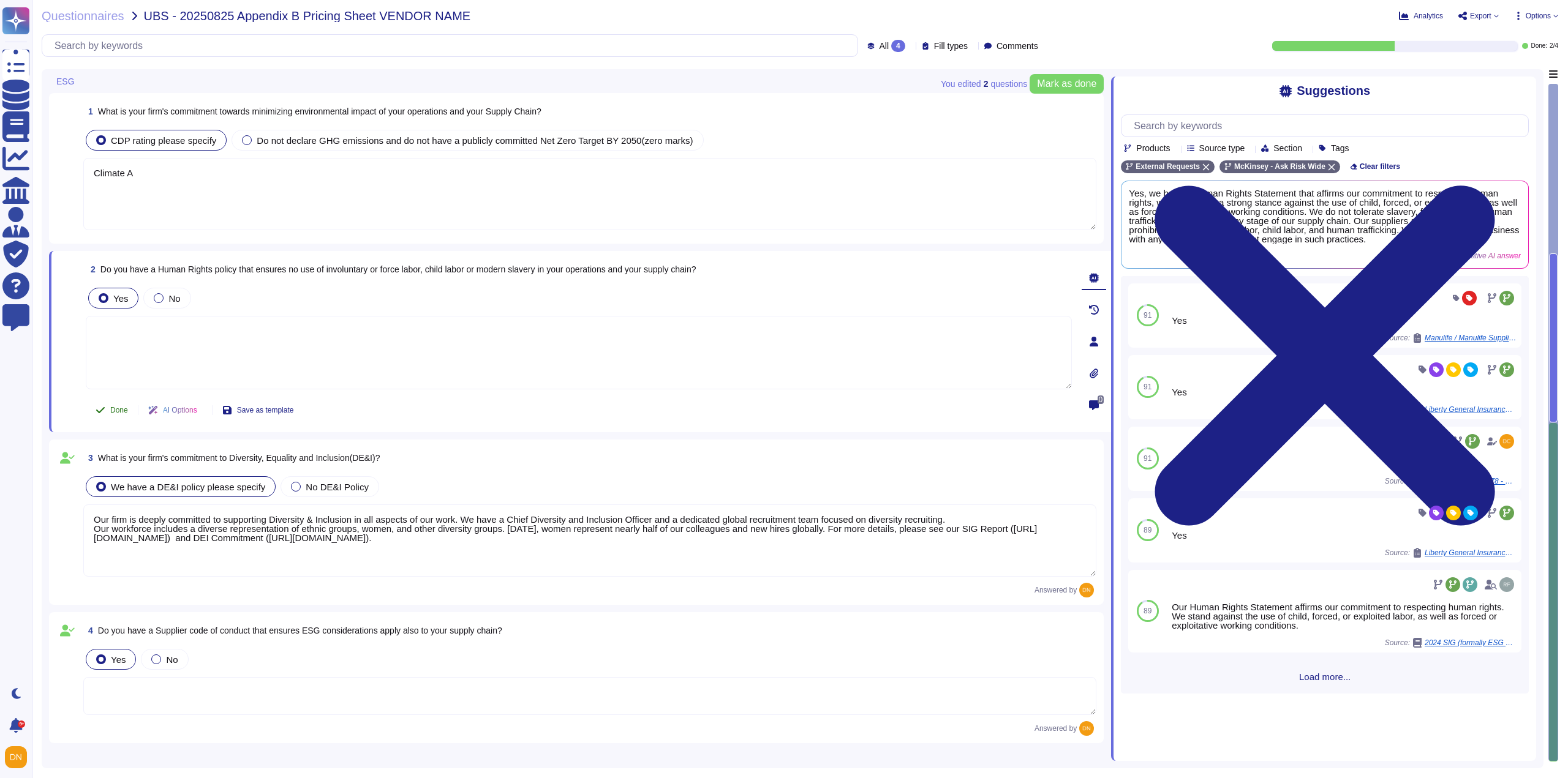
click at [107, 411] on button "Done" at bounding box center [111, 410] width 52 height 25
click at [133, 223] on textarea "Climate A" at bounding box center [590, 194] width 1013 height 72
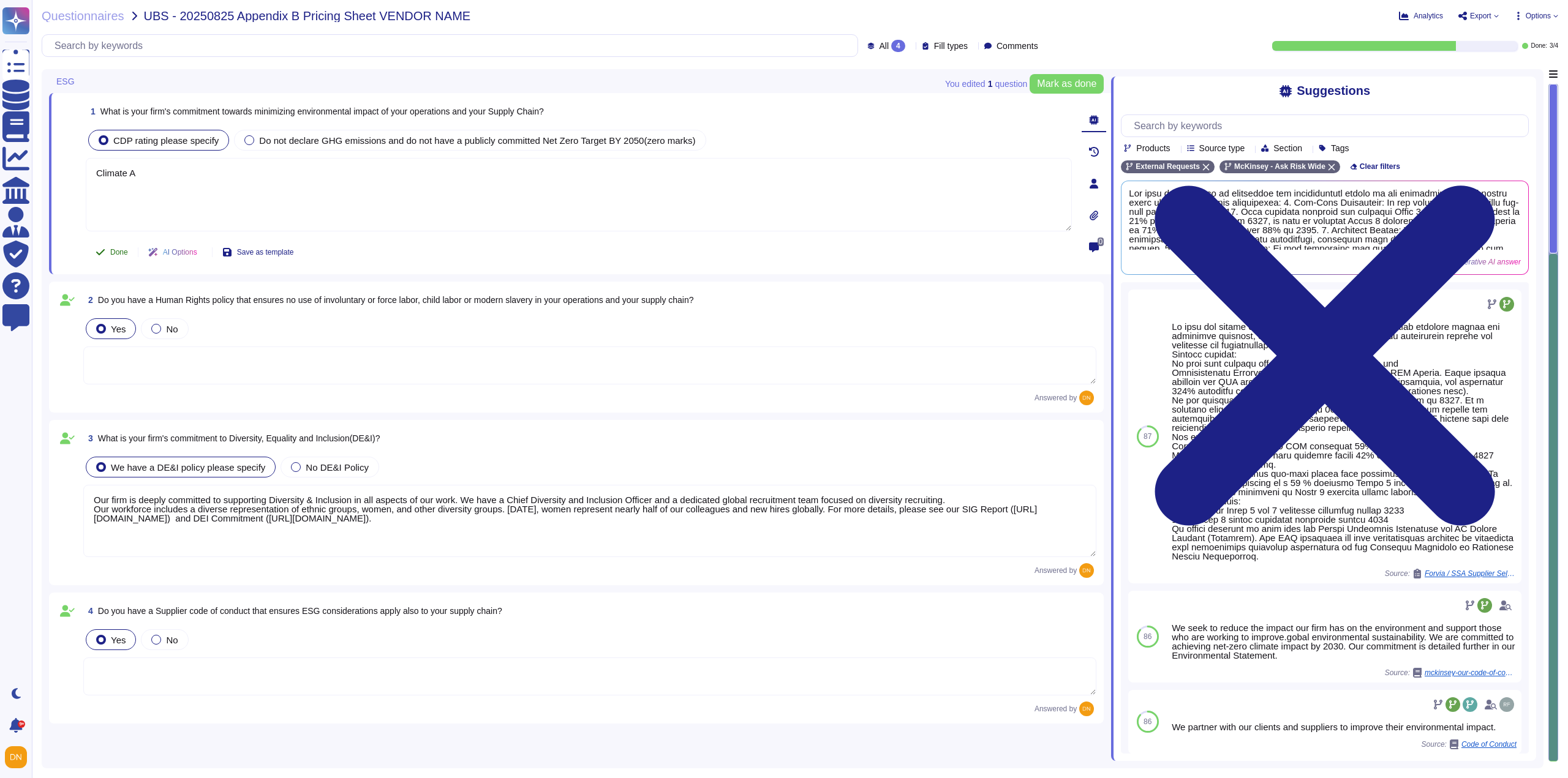
click at [124, 257] on button "Done" at bounding box center [111, 253] width 52 height 25
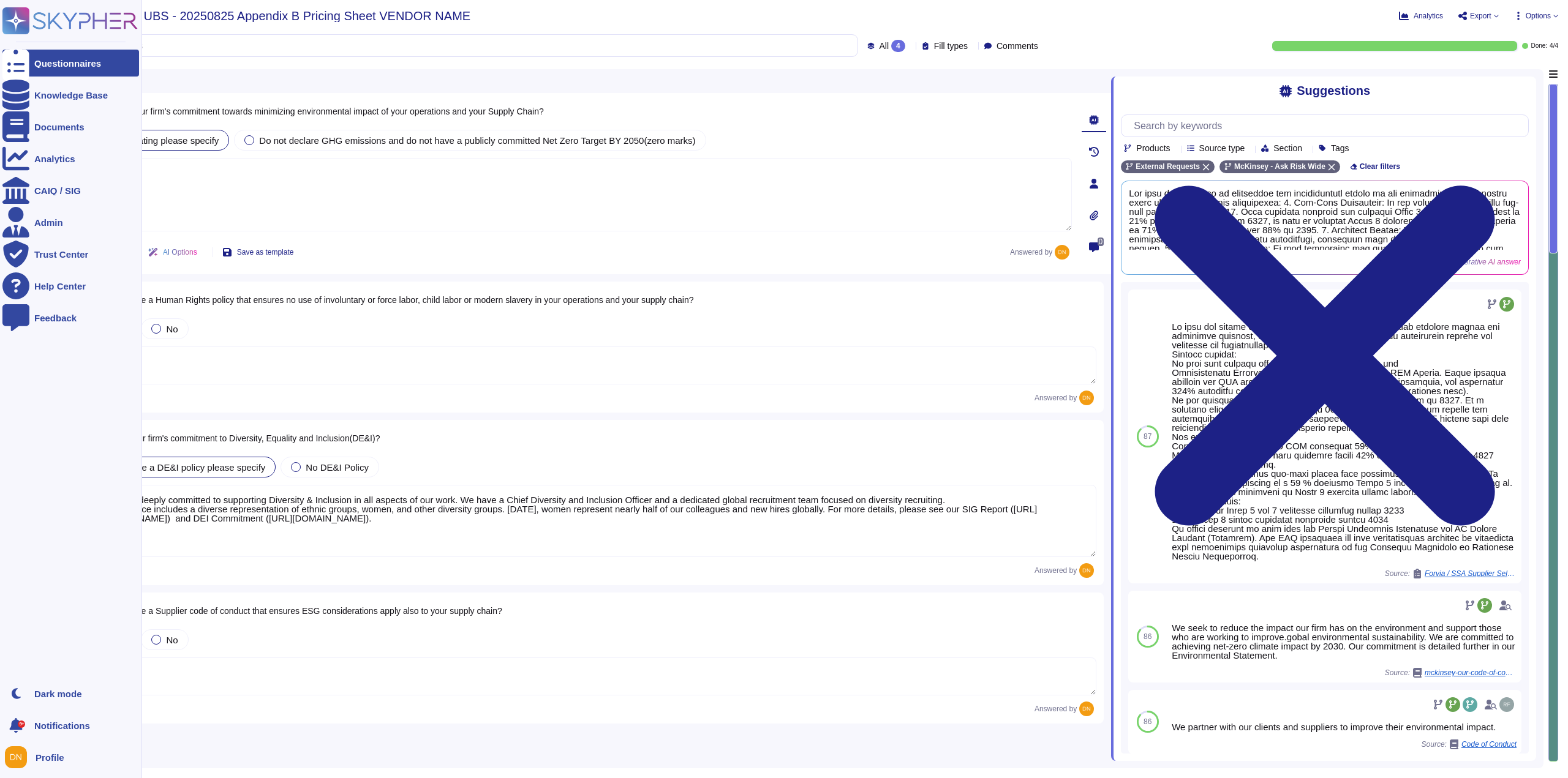
click at [18, 61] on icon at bounding box center [16, 64] width 27 height 36
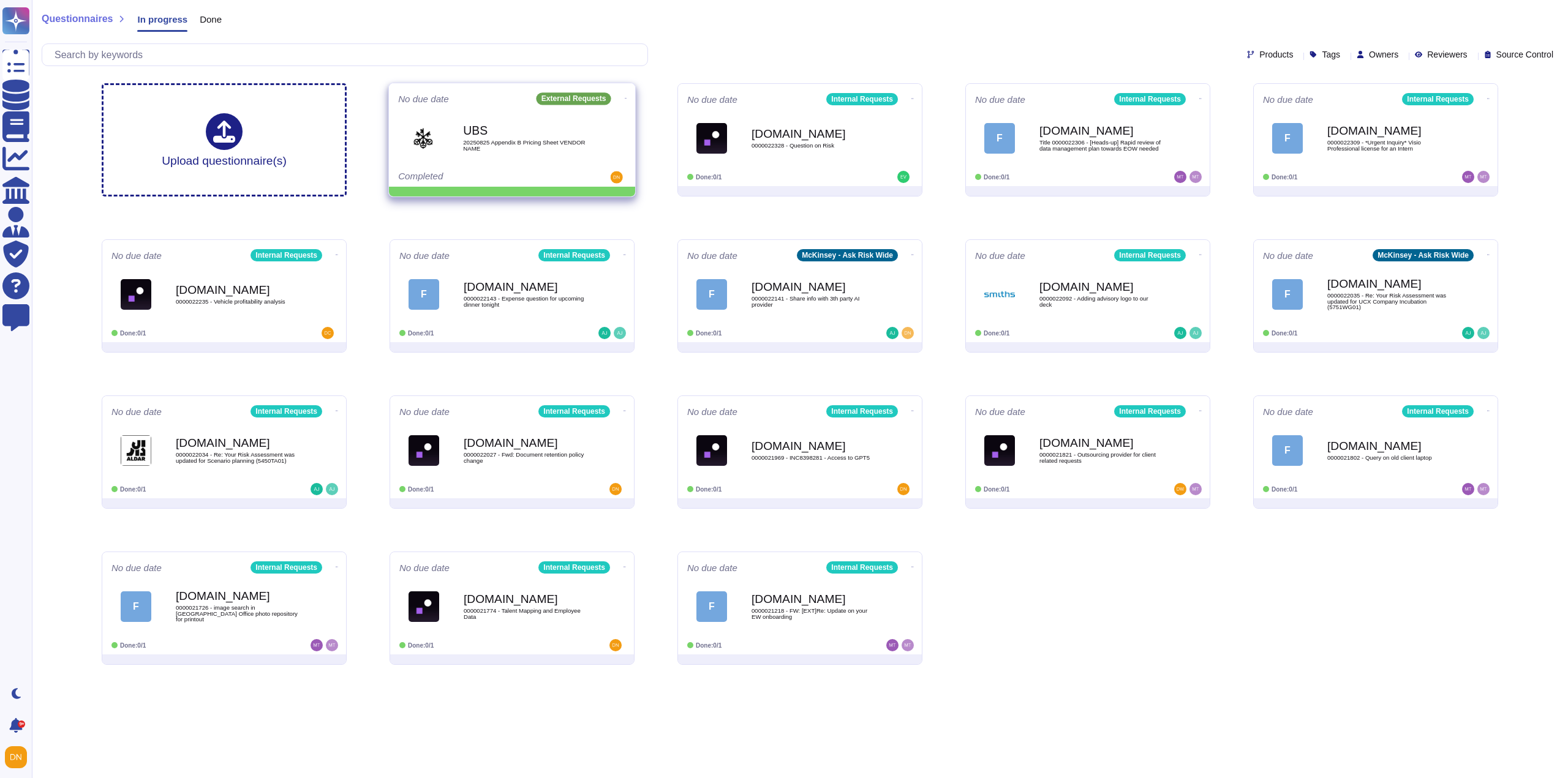
click at [452, 131] on span "UBS 20250825 Appendix B Pricing Sheet VENDOR NAME" at bounding box center [512, 138] width 228 height 49
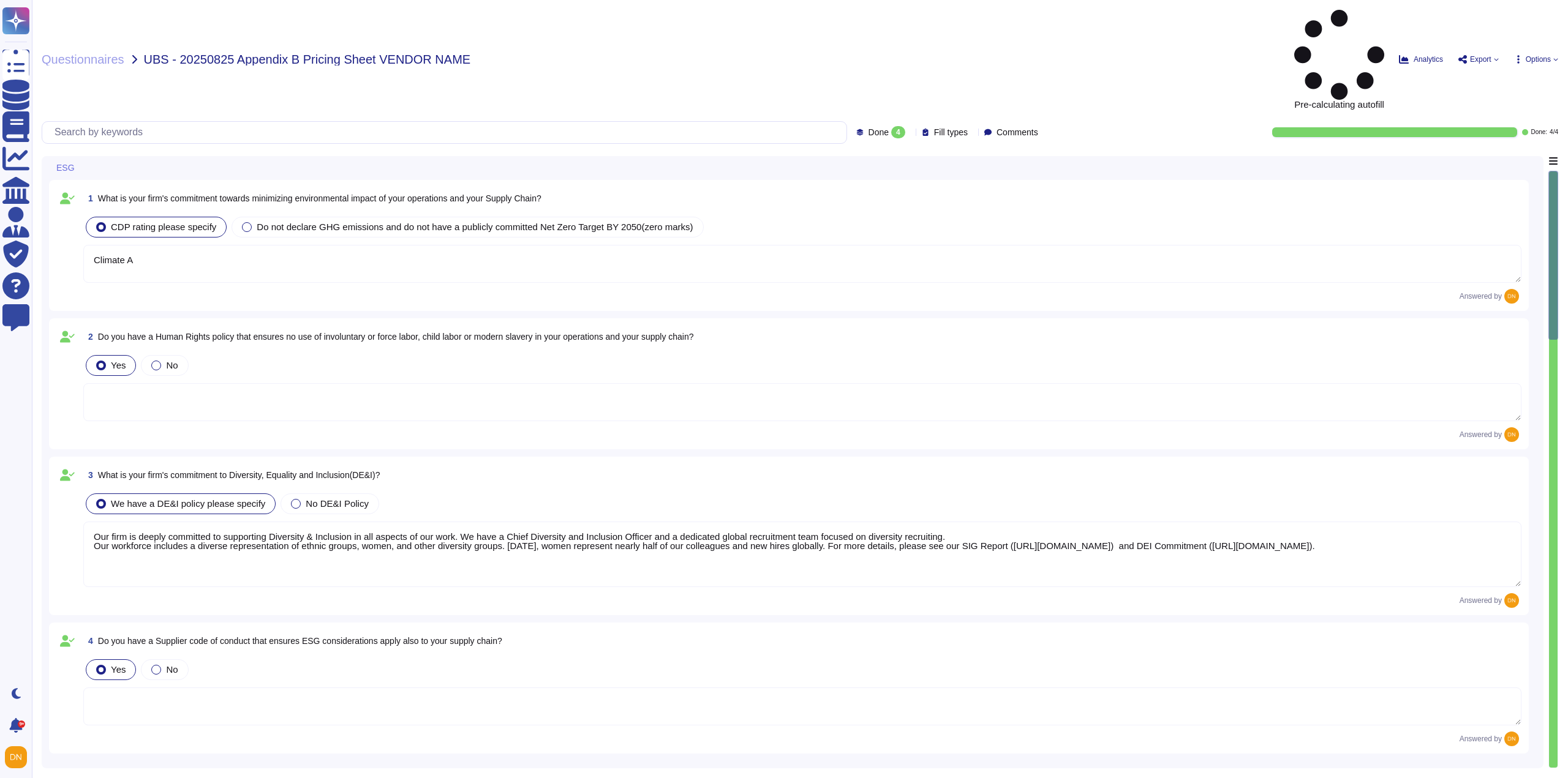
type textarea "Climate A"
type textarea "Our firm is deeply committed to supporting Diversity & Inclusion in all aspects…"
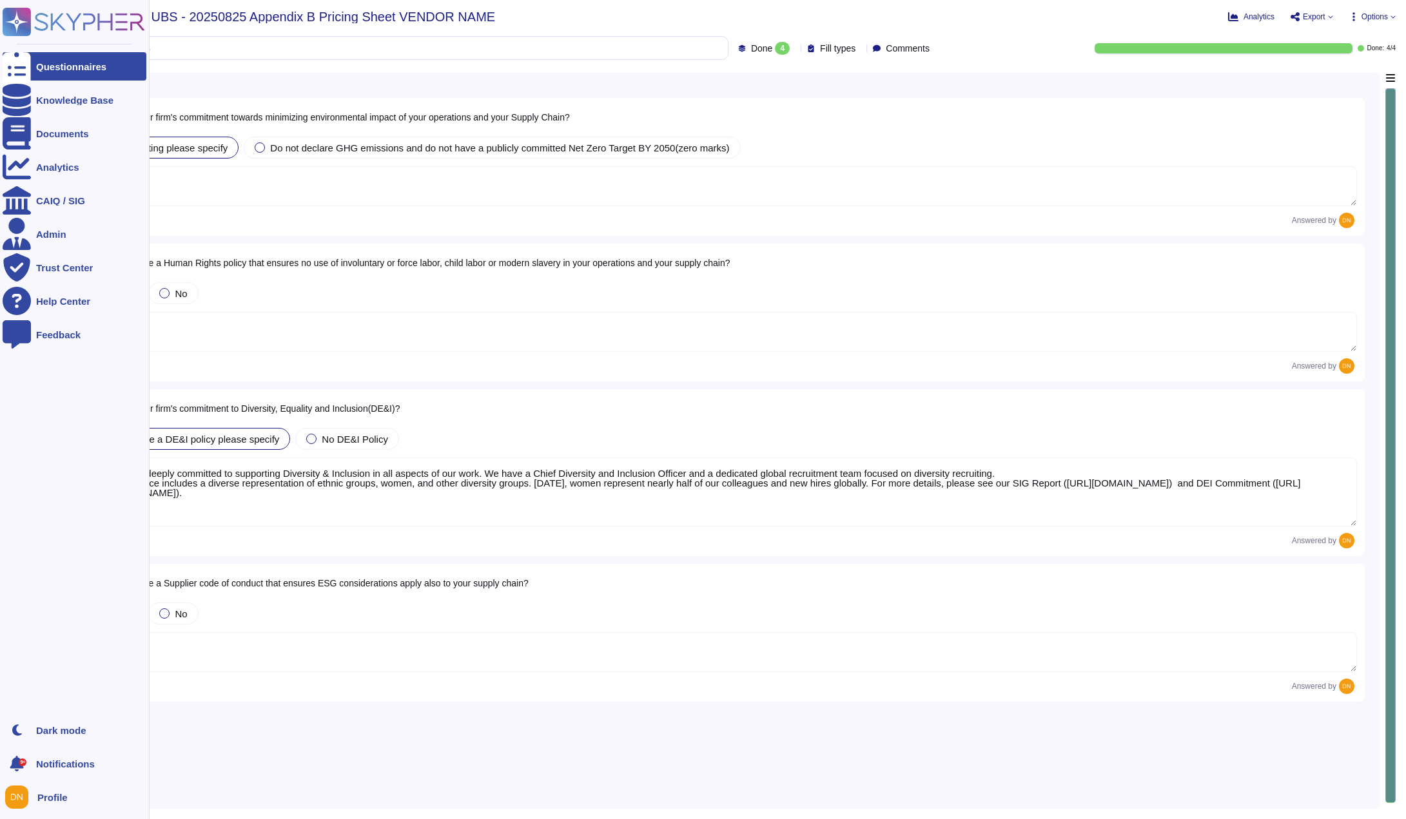
click at [15, 61] on icon at bounding box center [17, 67] width 28 height 38
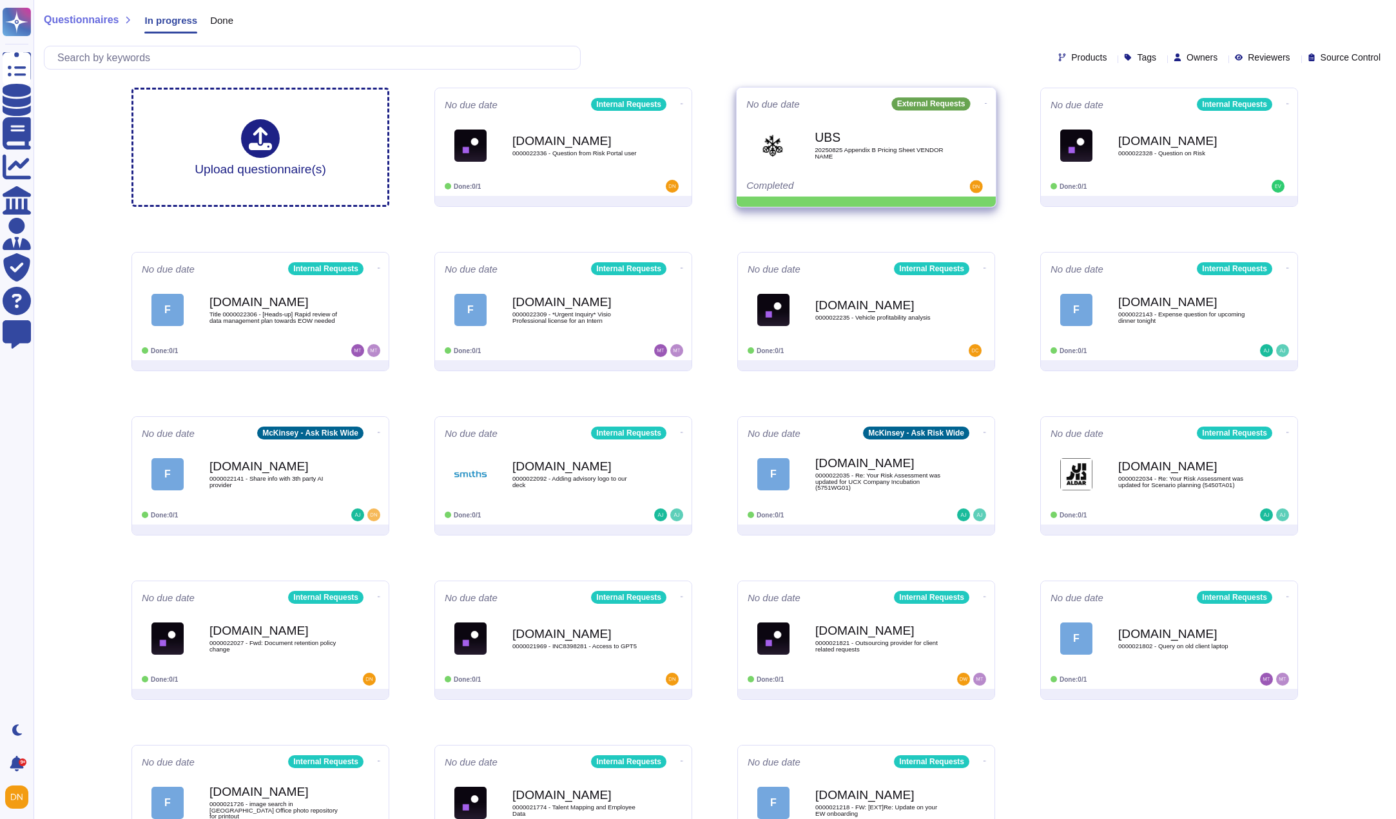
click at [985, 102] on icon at bounding box center [986, 103] width 3 height 3
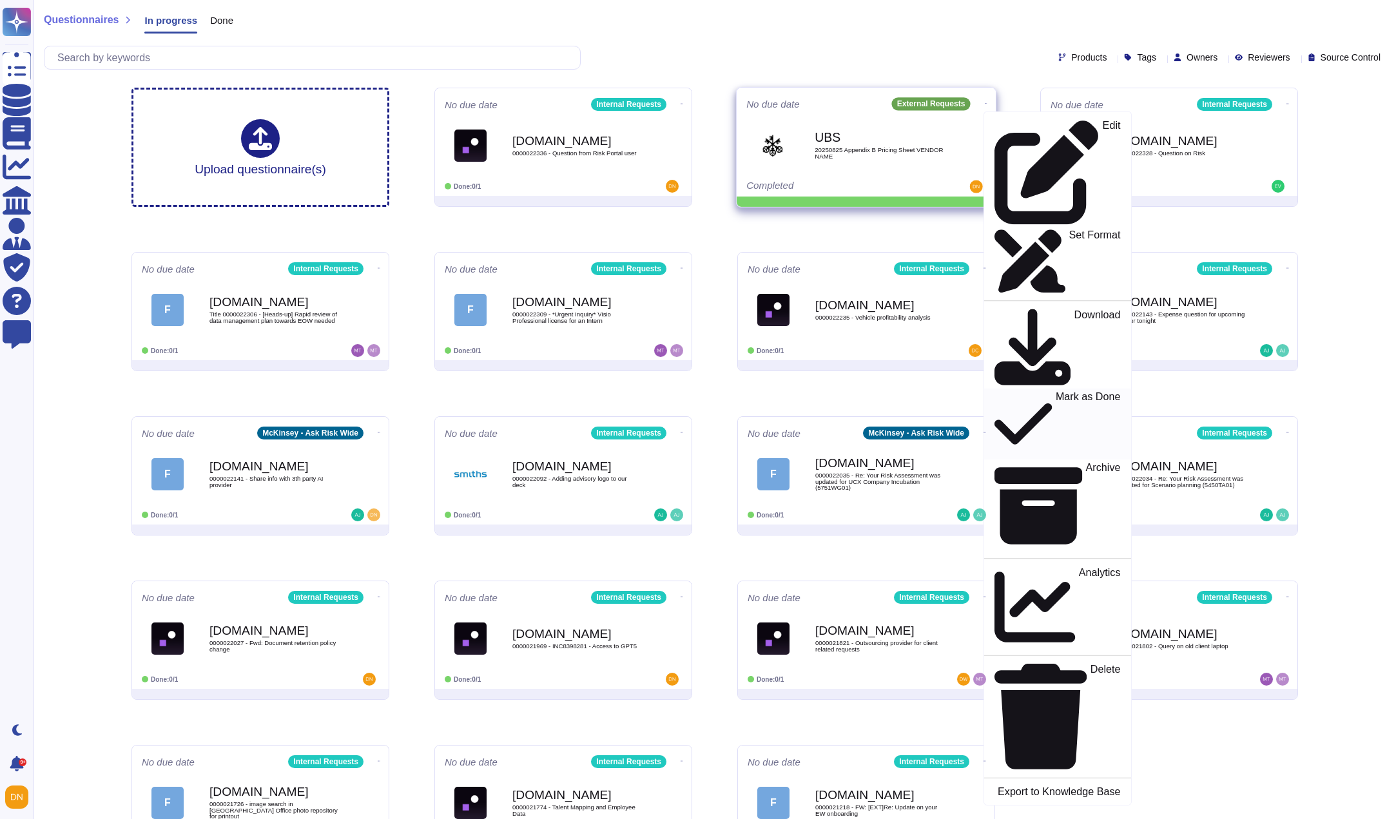
click at [1056, 391] on p "Mark as Done" at bounding box center [1088, 424] width 65 height 66
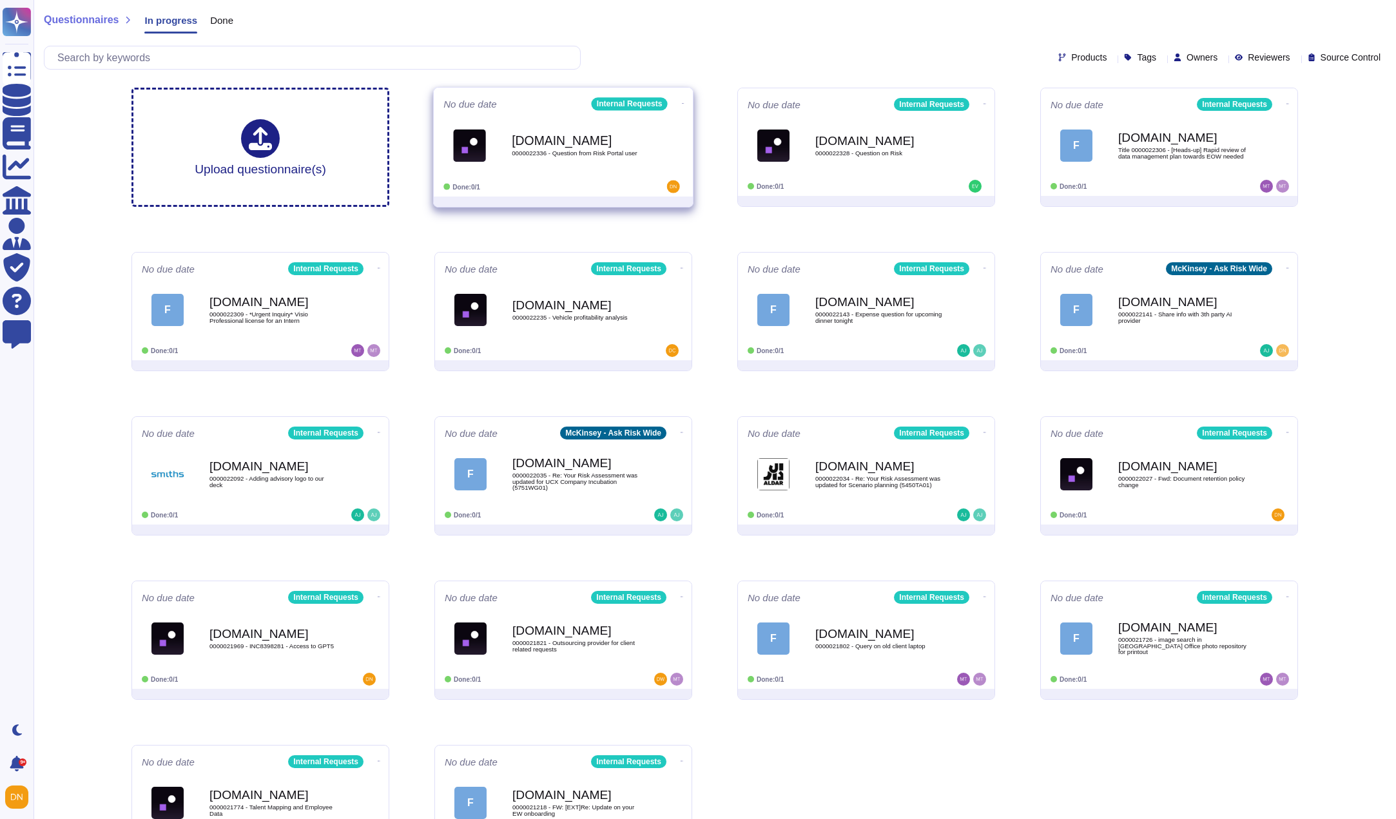
click at [624, 161] on div "[DOMAIN_NAME] 0000022336 - Question from Risk Portal user" at bounding box center [577, 145] width 130 height 52
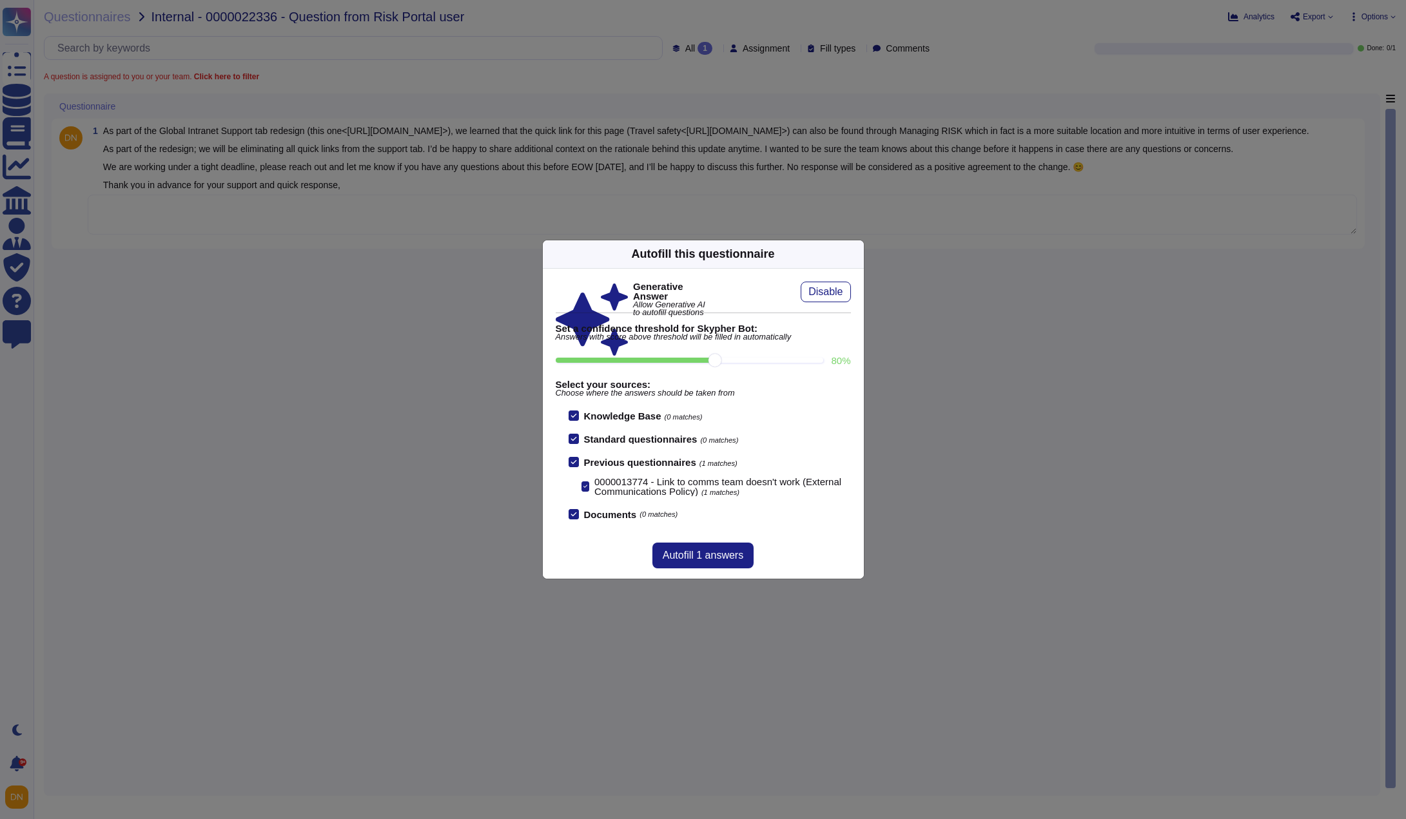
click at [794, 255] on div "Autofill this questionnaire" at bounding box center [703, 254] width 321 height 28
click at [876, 316] on icon at bounding box center [979, 419] width 206 height 206
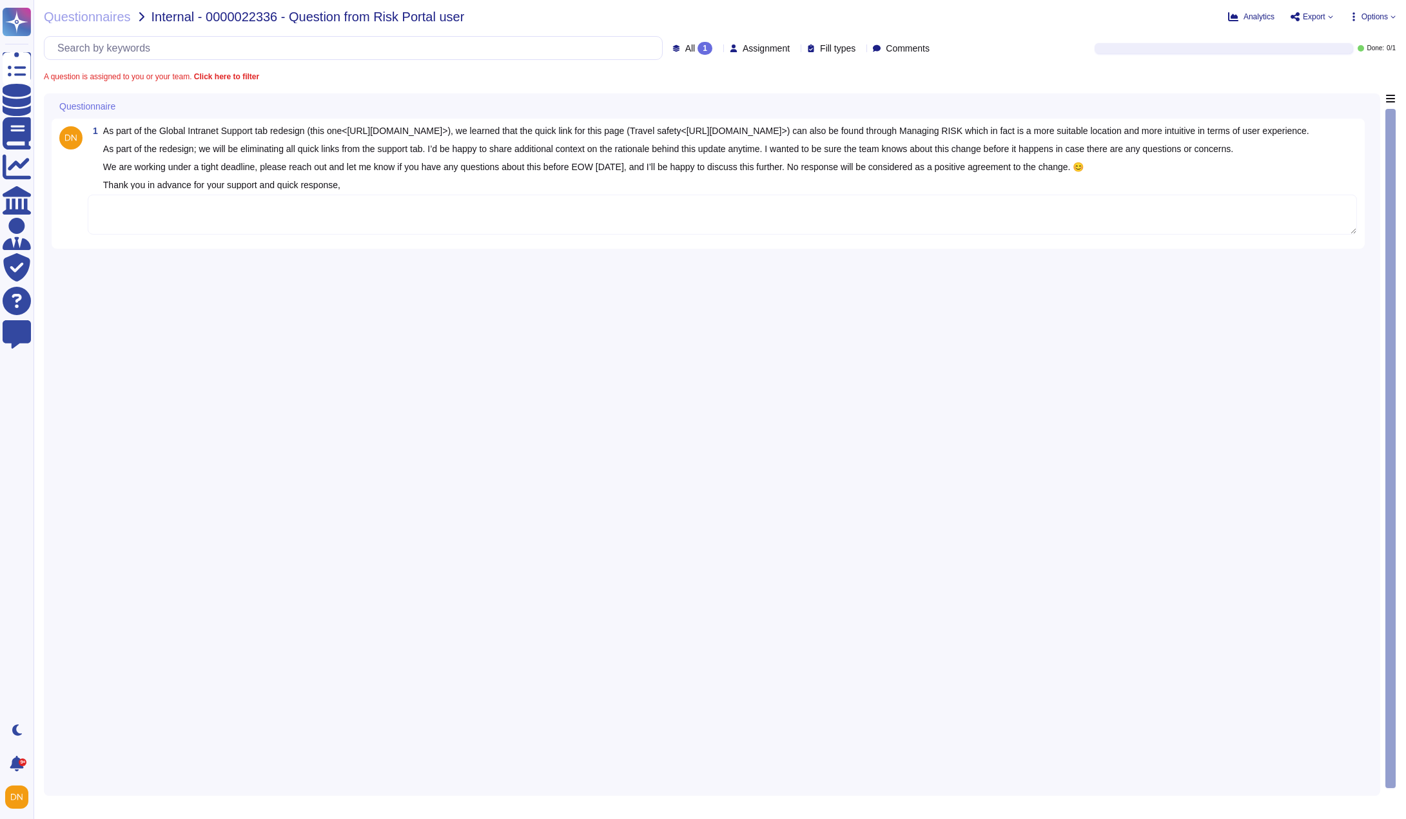
click at [846, 220] on textarea at bounding box center [722, 215] width 1269 height 40
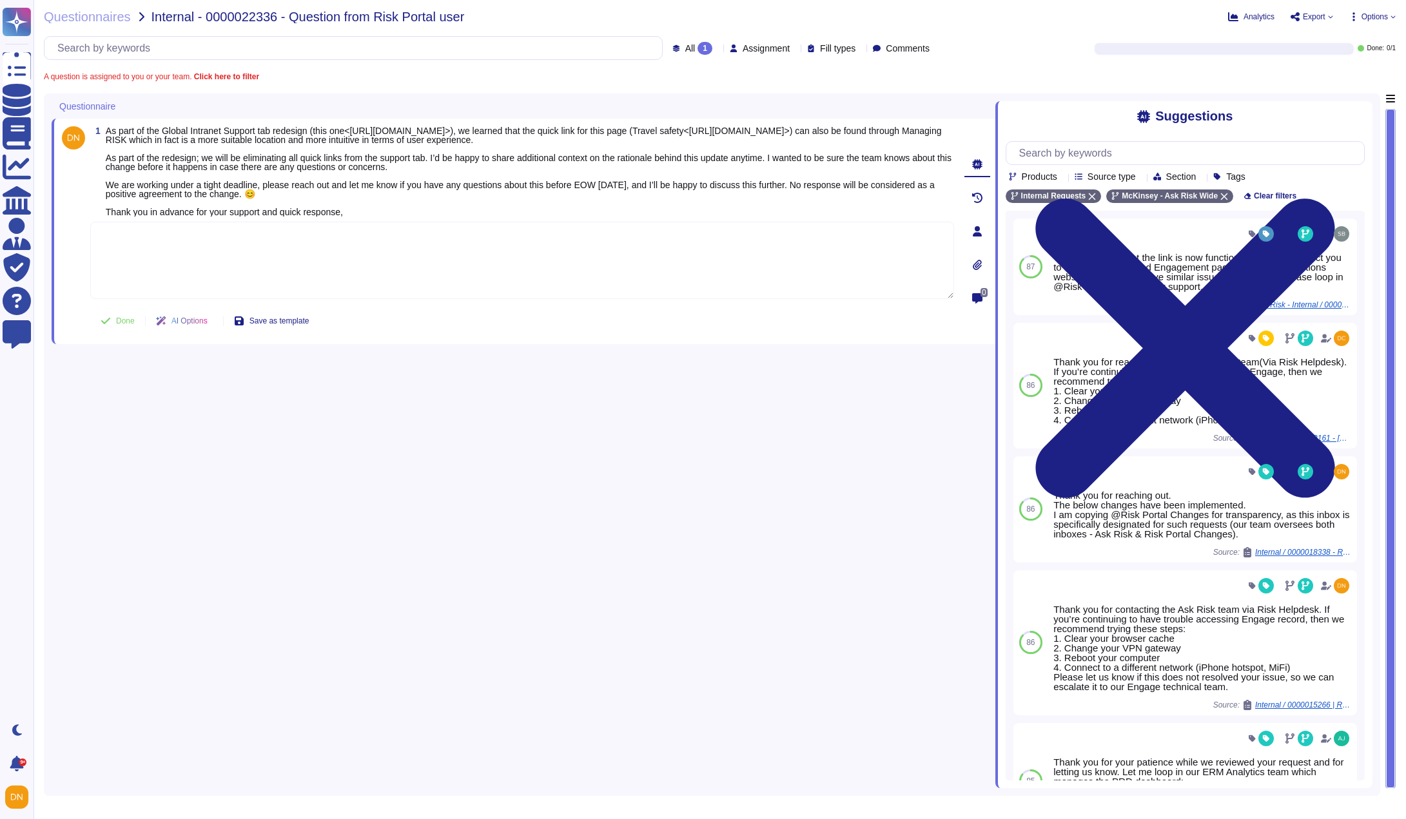
click at [185, 285] on textarea at bounding box center [522, 260] width 864 height 77
paste textarea "Thank you for contacting the Ask Risk team and for your diligence in this matte…"
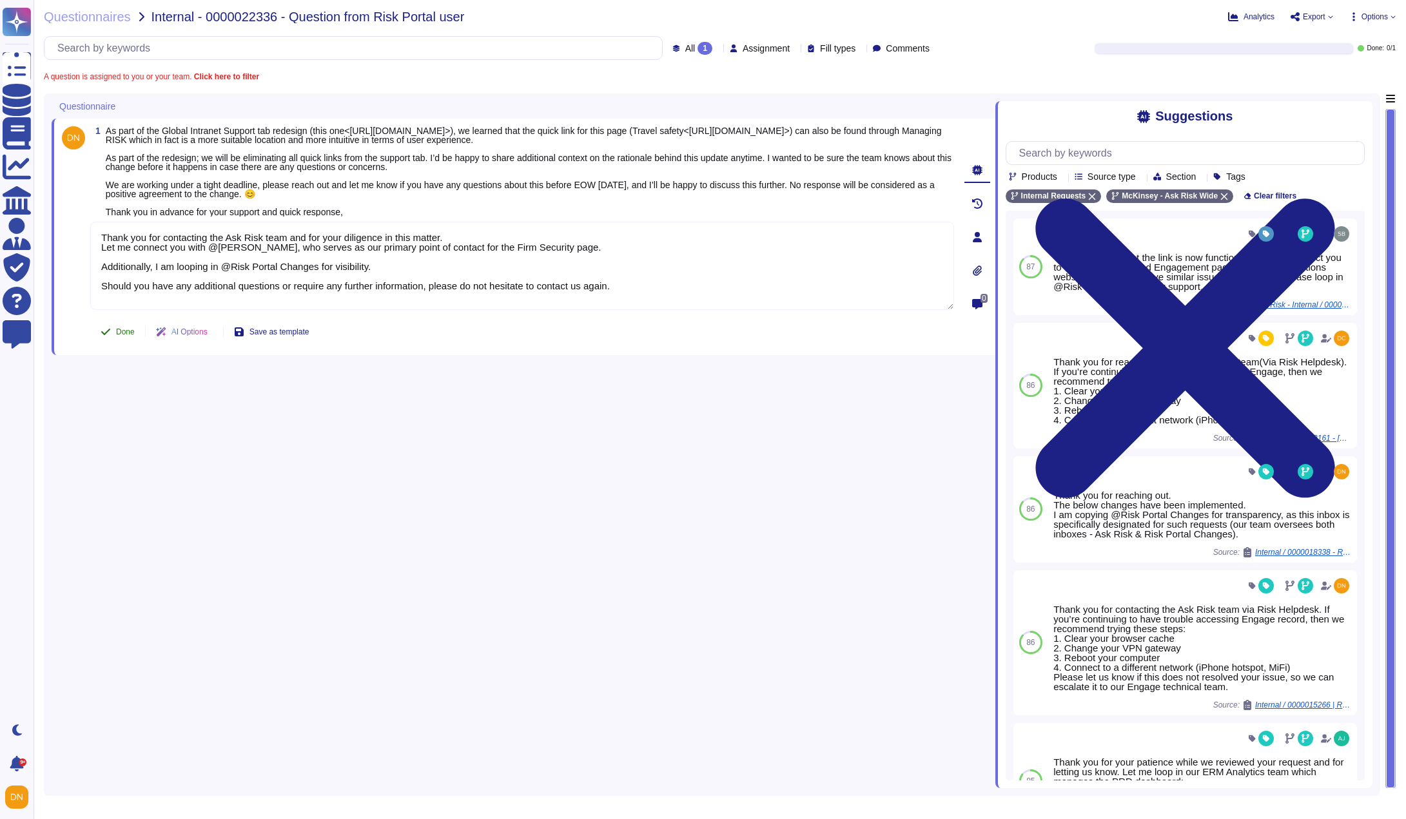
type textarea "Thank you for contacting the Ask Risk team and for your diligence in this matte…"
click at [112, 335] on button "Done" at bounding box center [117, 332] width 55 height 26
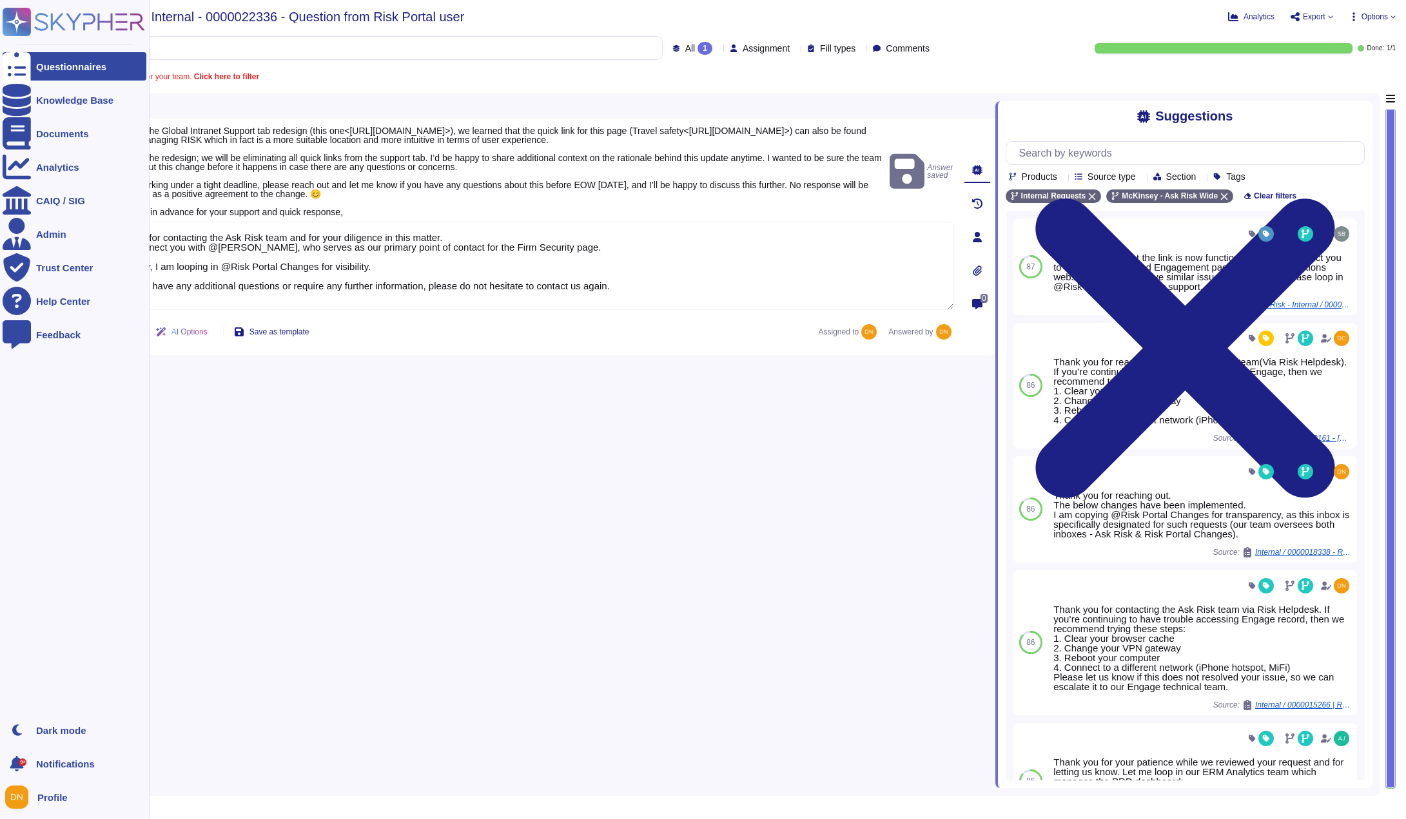
click at [32, 75] on div "Questionnaires" at bounding box center [75, 66] width 144 height 28
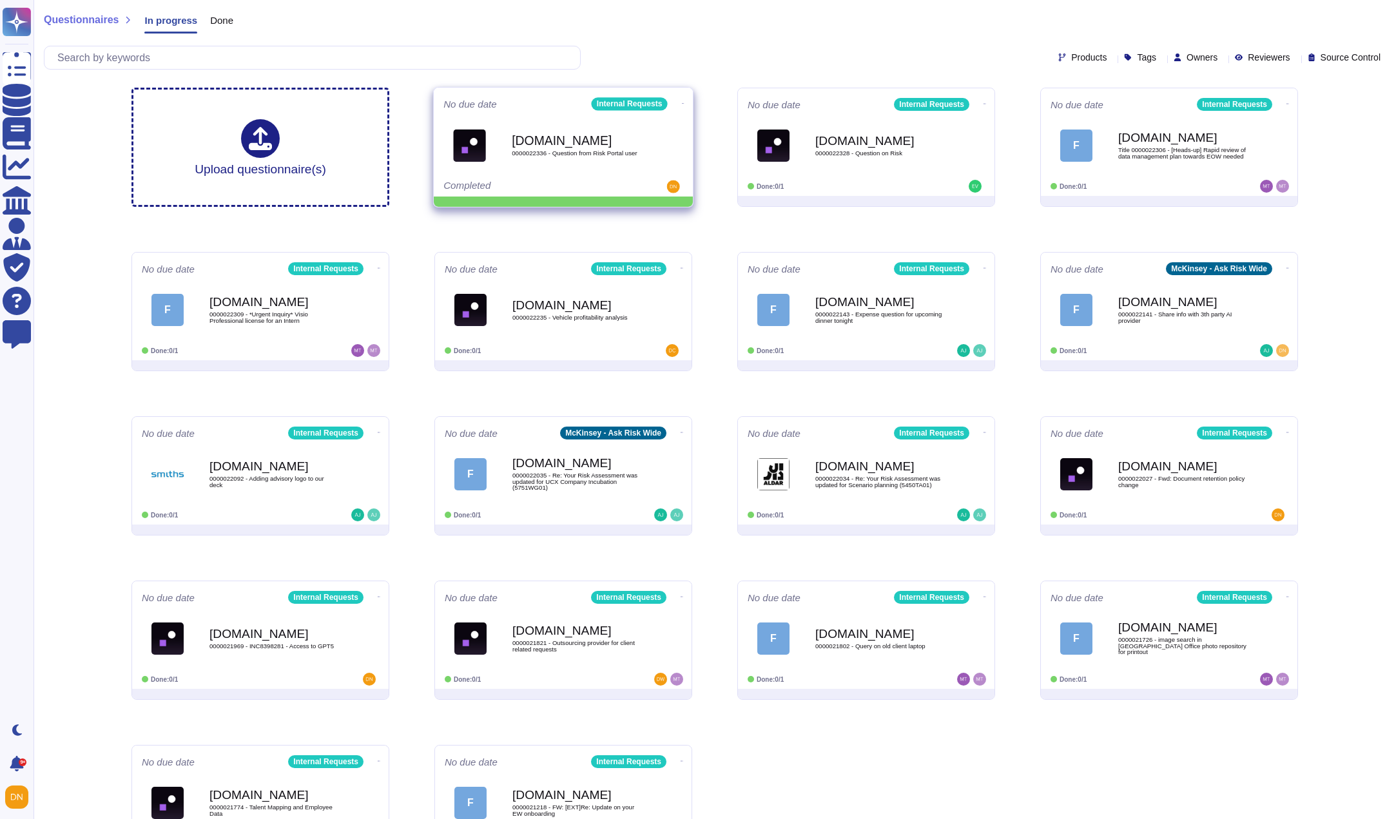
click at [616, 144] on b "[DOMAIN_NAME]" at bounding box center [577, 140] width 130 height 12
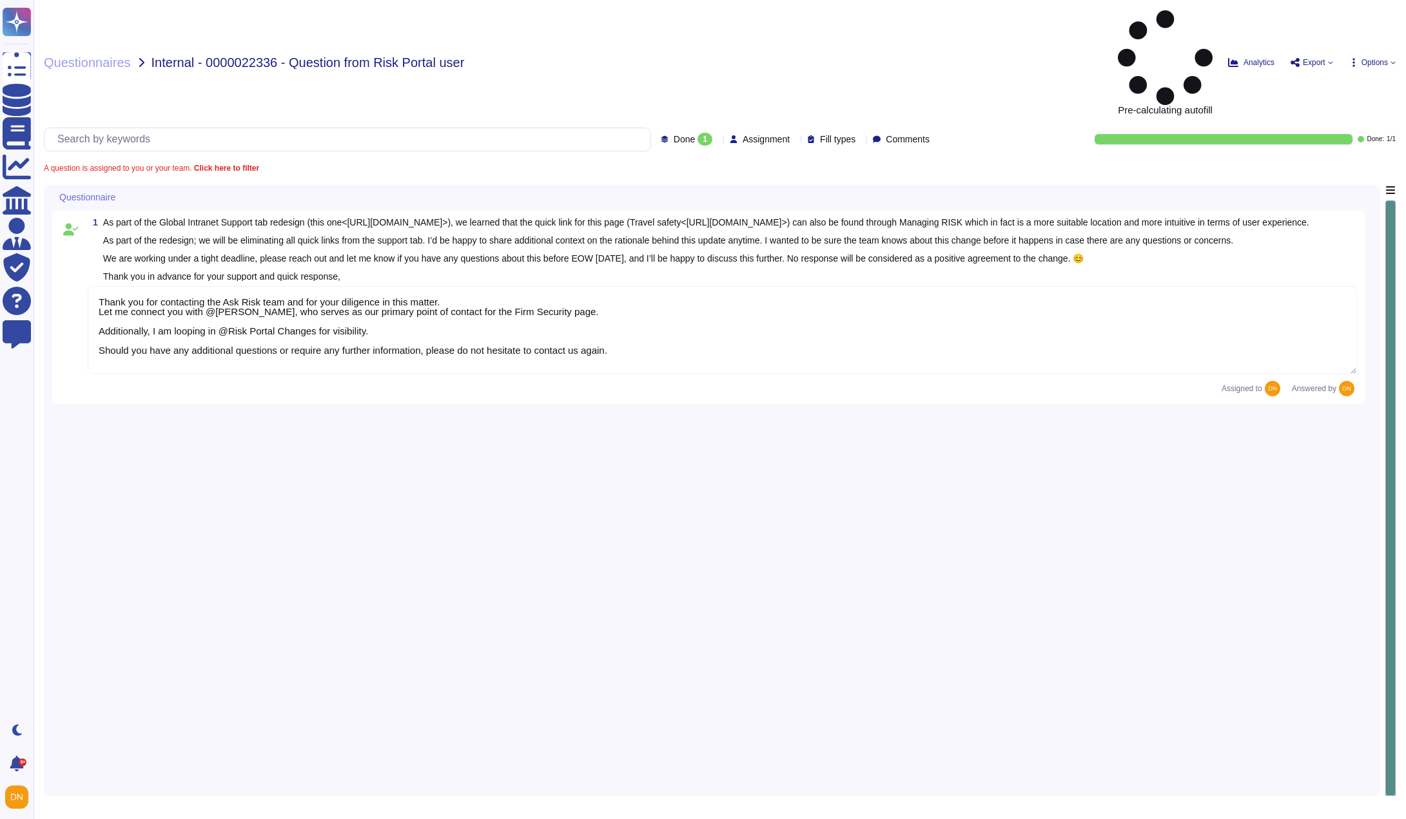
type textarea "Thank you for contacting the Ask Risk team and for your diligence in this matte…"
